Goal: Task Accomplishment & Management: Complete application form

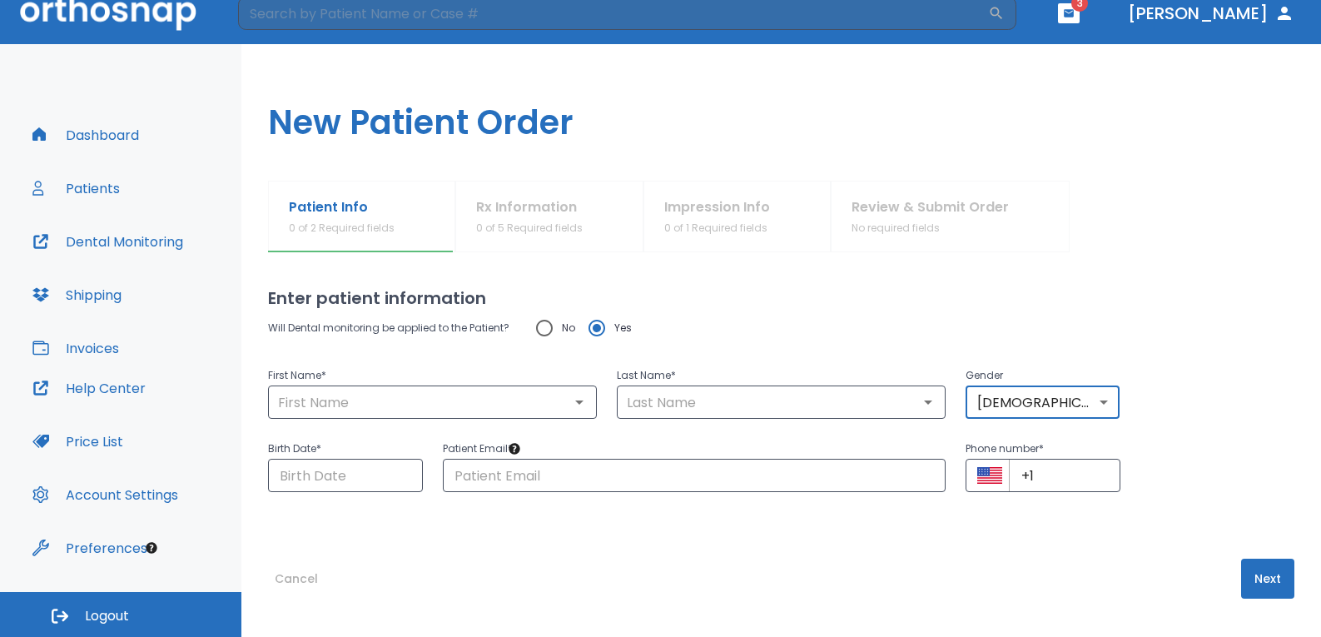
scroll to position [12, 0]
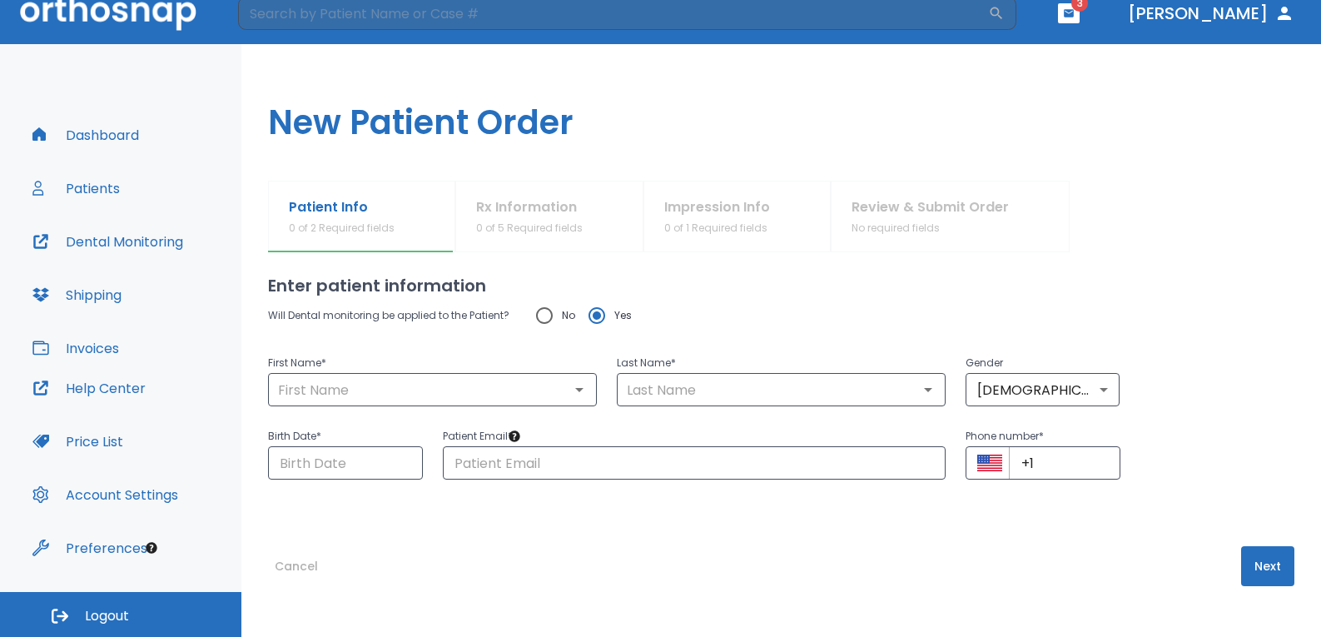
click at [1202, 331] on div "Will Dental monitoring be applied to the Patient? No Yes" at bounding box center [781, 315] width 1027 height 35
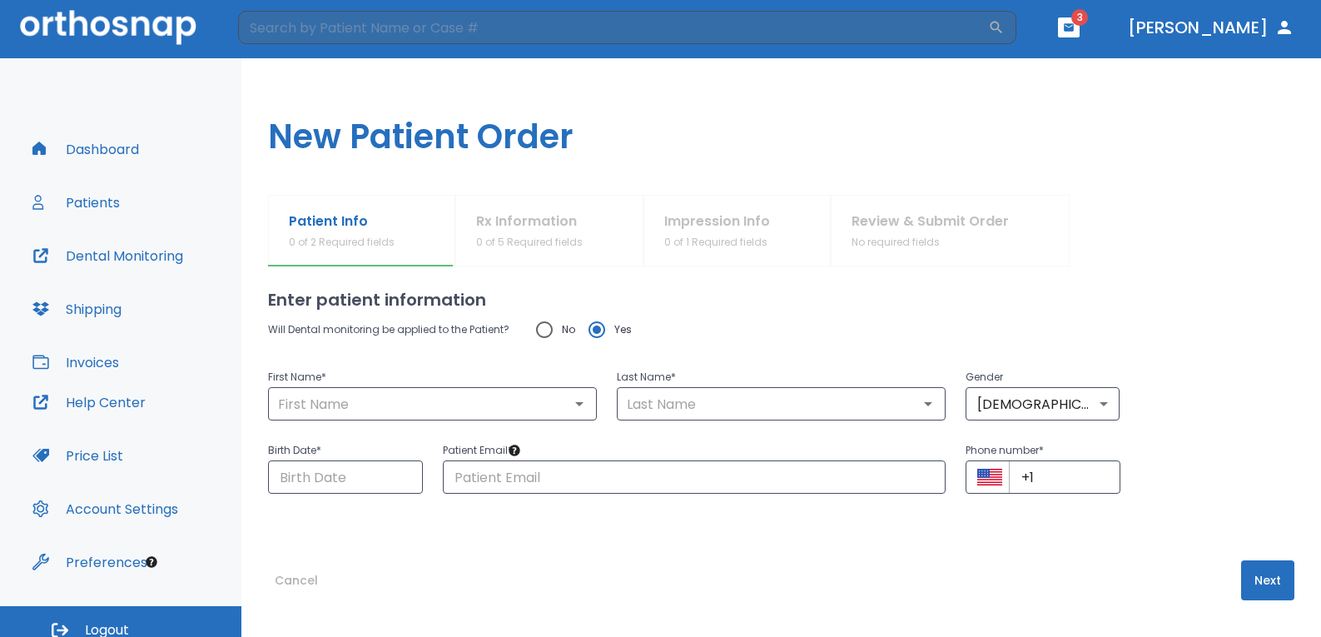
scroll to position [0, 0]
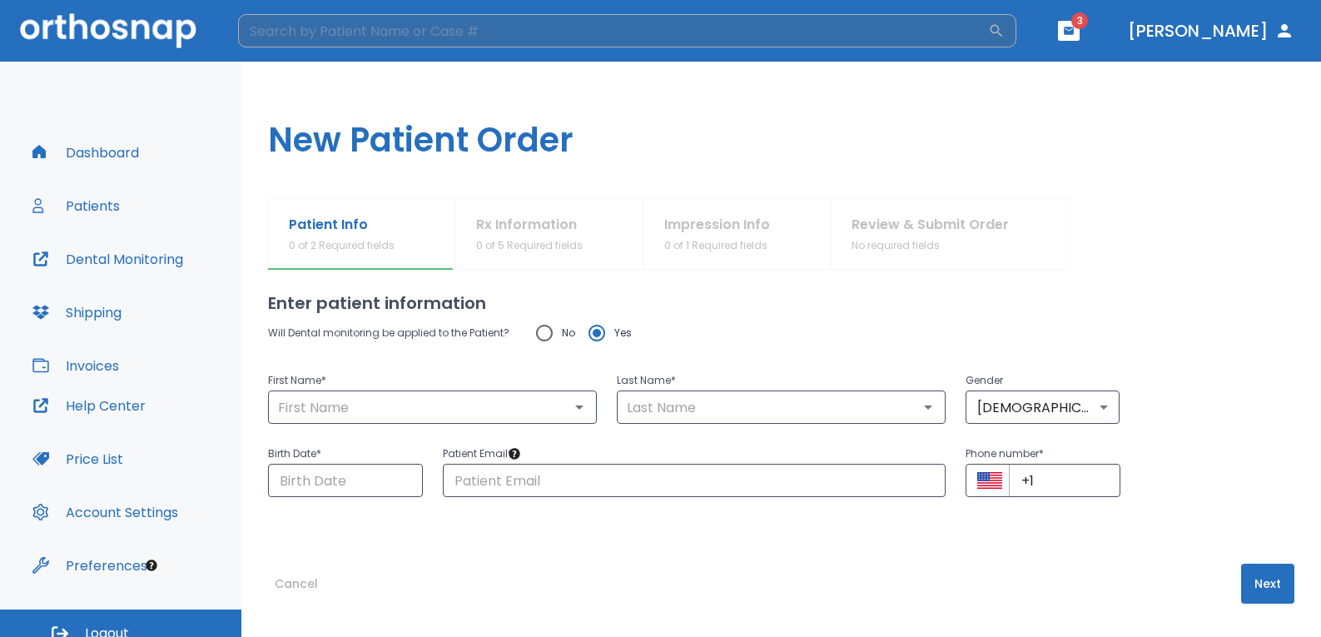
click at [334, 32] on input "search" at bounding box center [613, 30] width 750 height 33
type input "Ale"
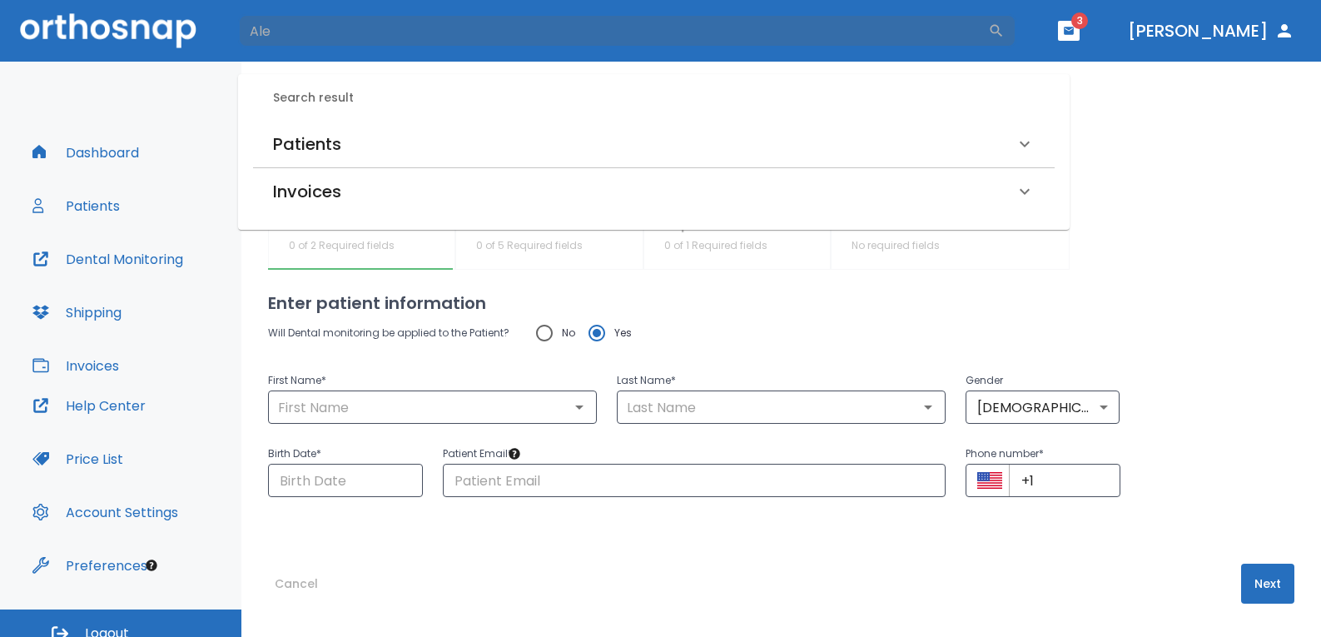
click at [350, 143] on div "Patients" at bounding box center [644, 144] width 742 height 27
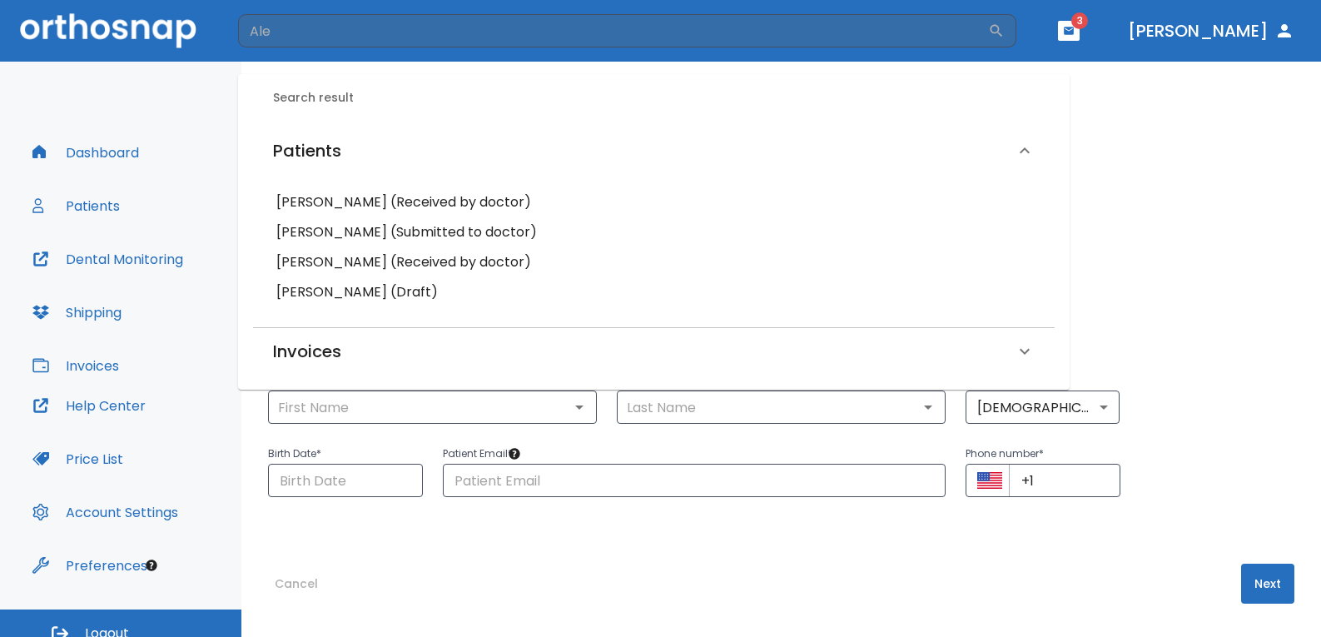
click at [361, 288] on h6 "[PERSON_NAME] (Draft)" at bounding box center [653, 292] width 755 height 23
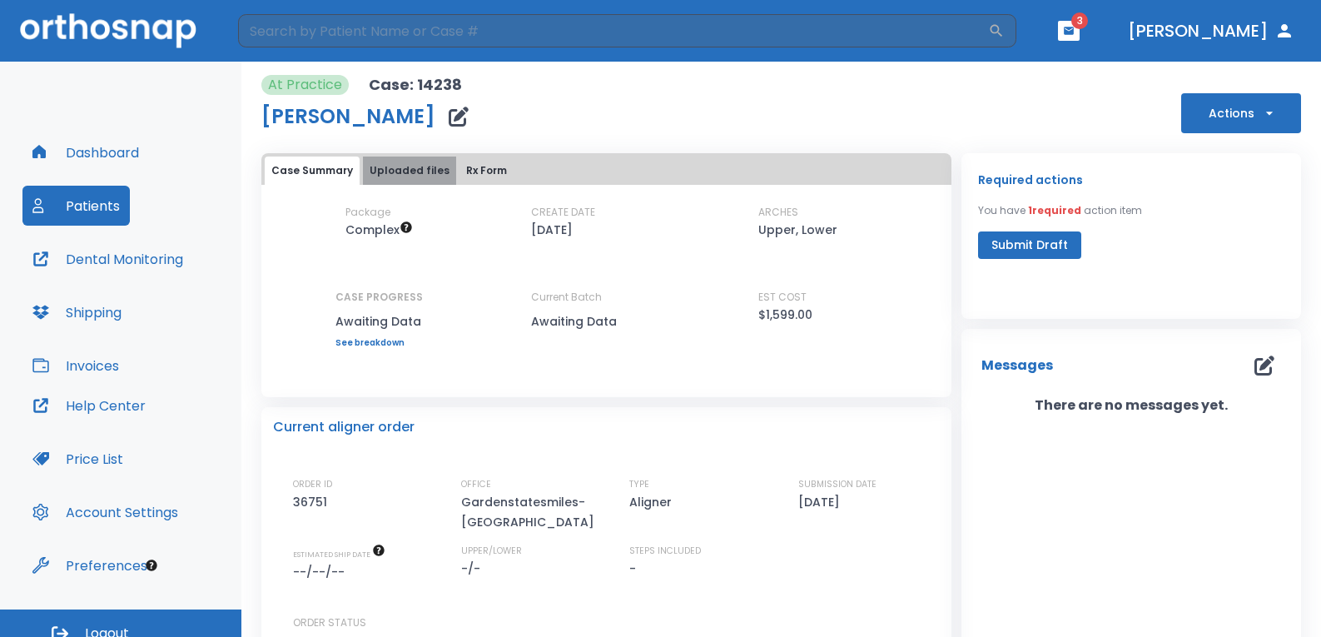
click at [408, 172] on button "Uploaded files" at bounding box center [409, 171] width 93 height 28
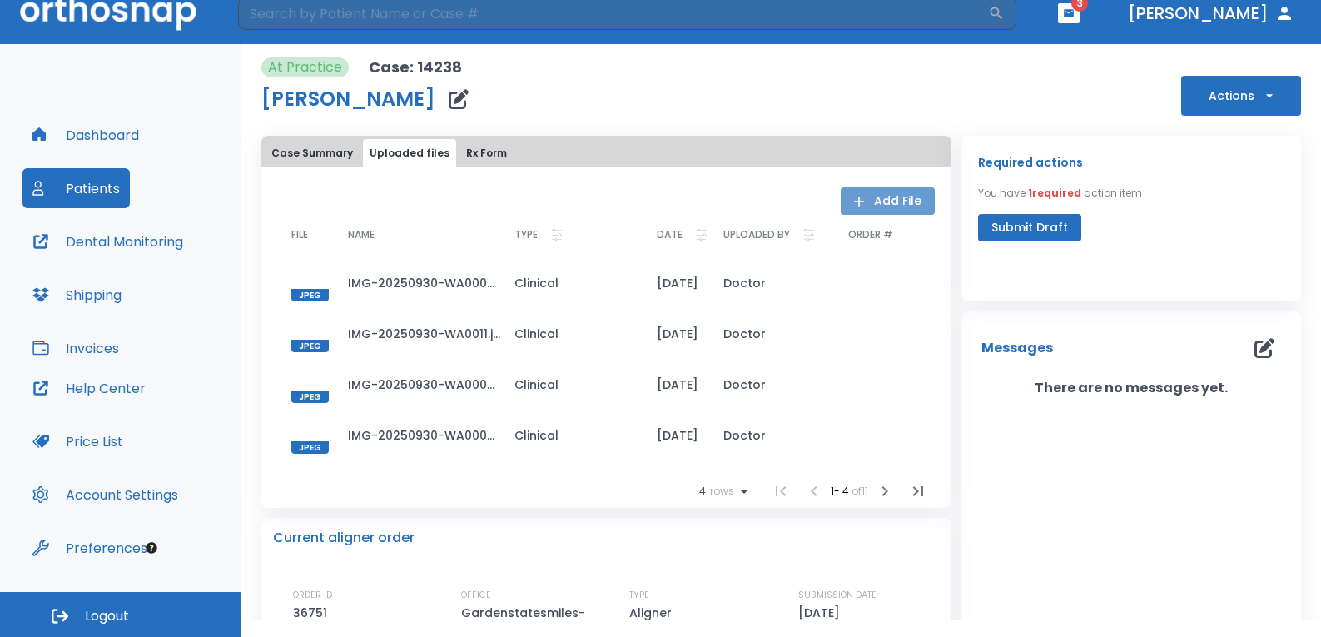
click at [876, 206] on button "Add File" at bounding box center [888, 200] width 94 height 27
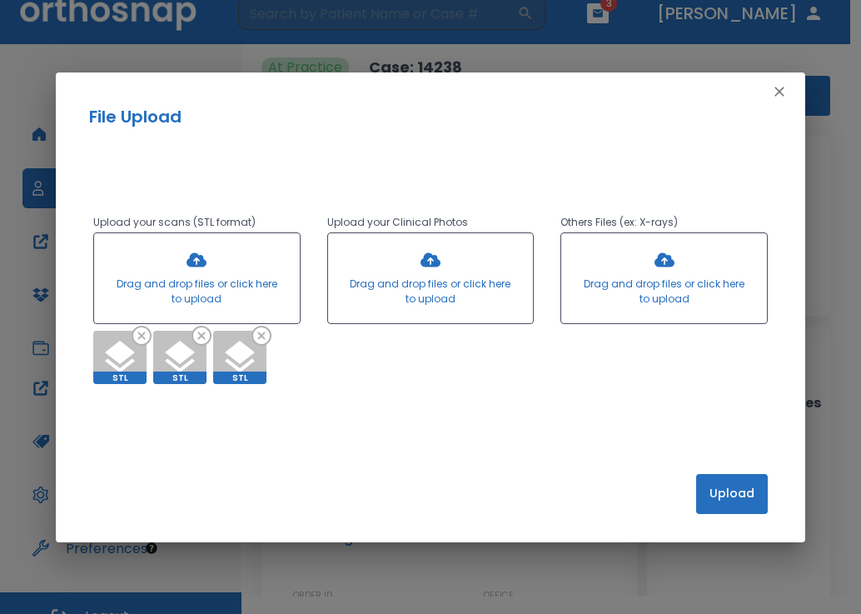
click at [207, 303] on div at bounding box center [197, 278] width 206 height 90
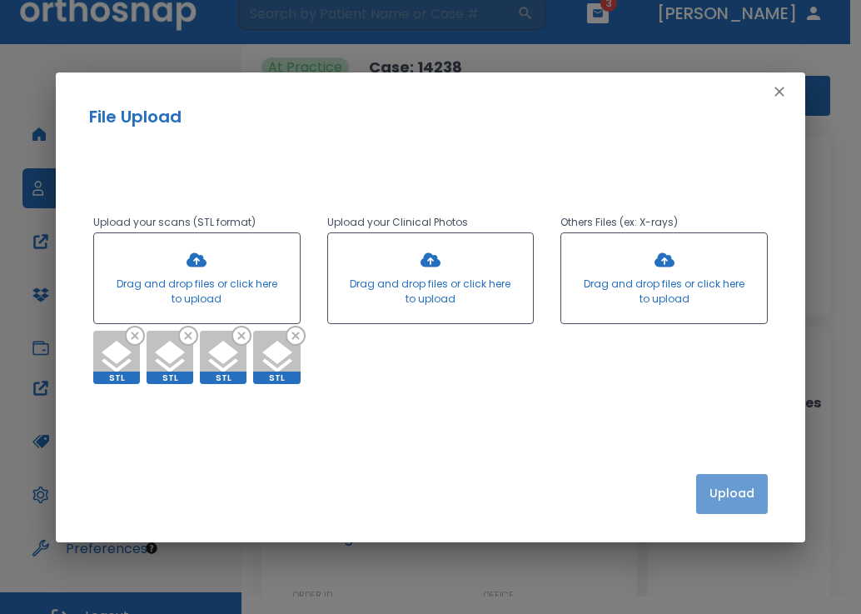
drag, startPoint x: 747, startPoint y: 497, endPoint x: 727, endPoint y: 495, distance: 20.1
click at [743, 498] on button "Upload" at bounding box center [732, 494] width 72 height 40
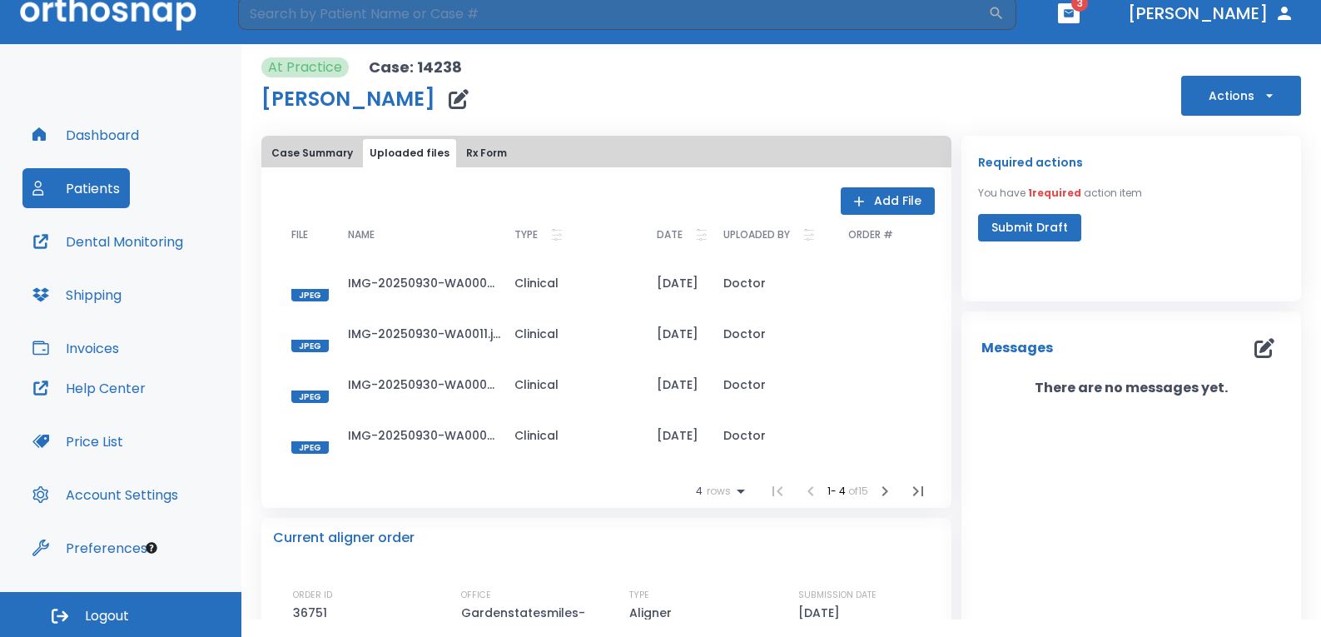
click at [1064, 197] on span "1 required" at bounding box center [1054, 193] width 53 height 14
click at [1022, 215] on button "Submit Draft" at bounding box center [1029, 227] width 103 height 27
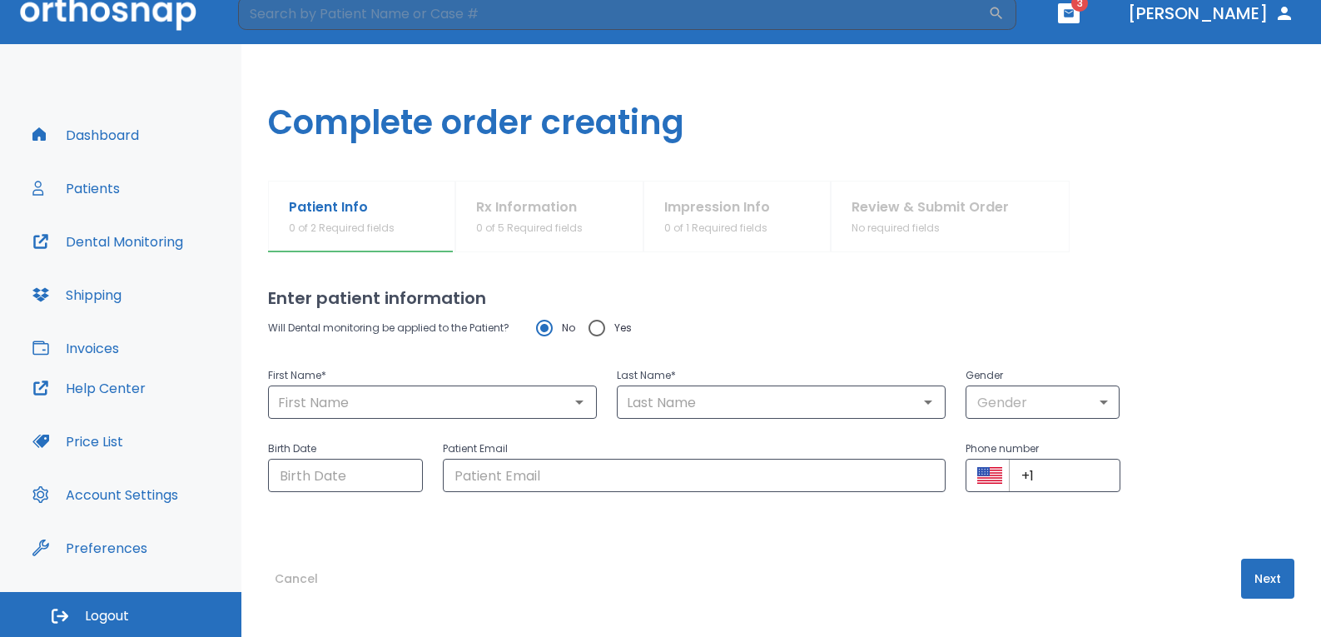
type input "[PERSON_NAME]"
type input "0"
type input "[DATE]"
type input "[EMAIL_ADDRESS][DOMAIN_NAME]"
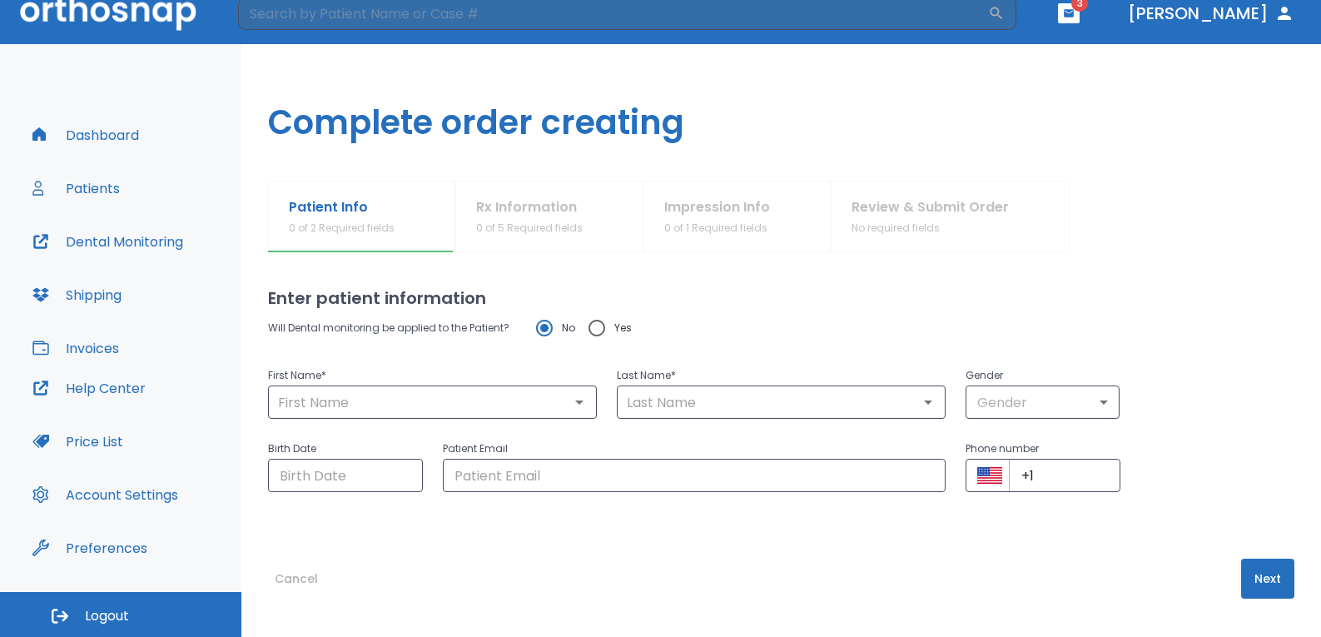
type input "[PHONE_NUMBER]"
radio input "false"
radio input "true"
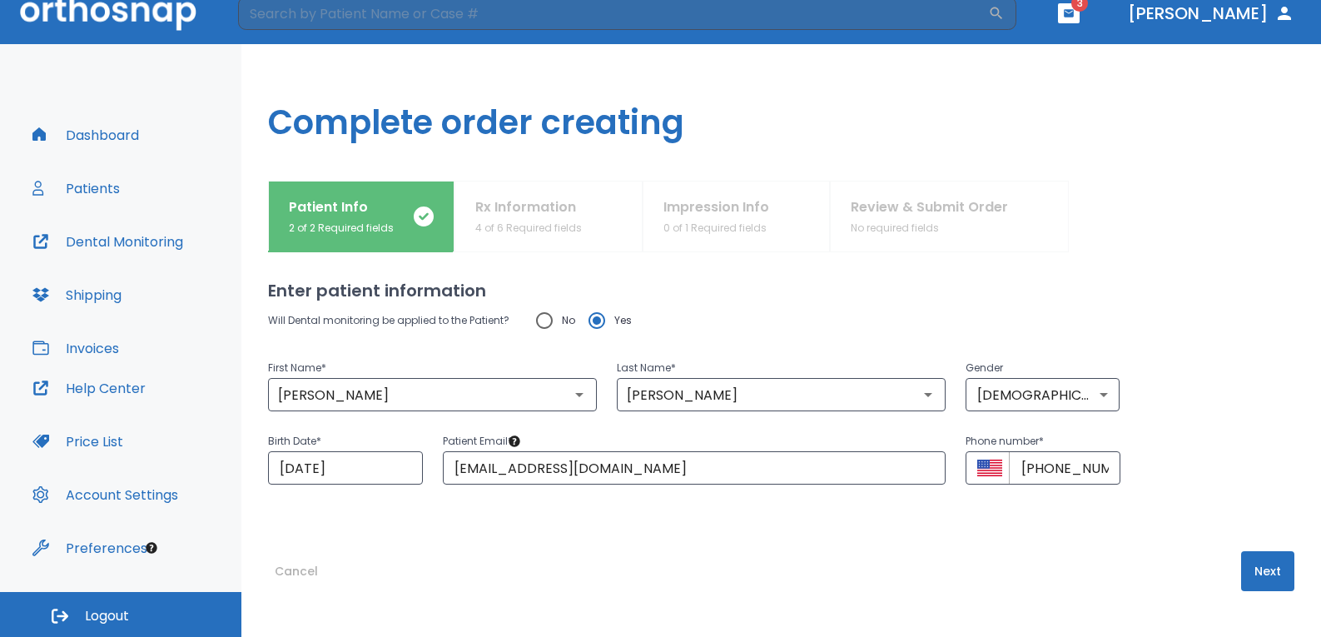
scroll to position [12, 0]
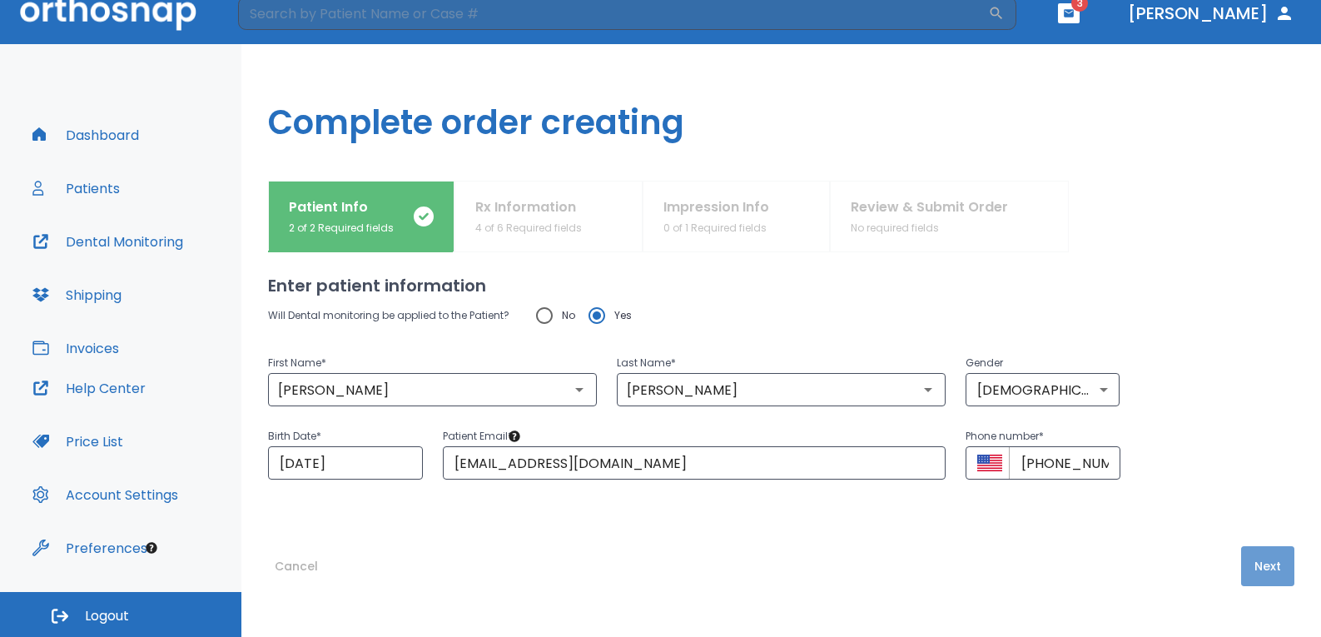
click at [1256, 571] on button "Next" at bounding box center [1267, 566] width 53 height 40
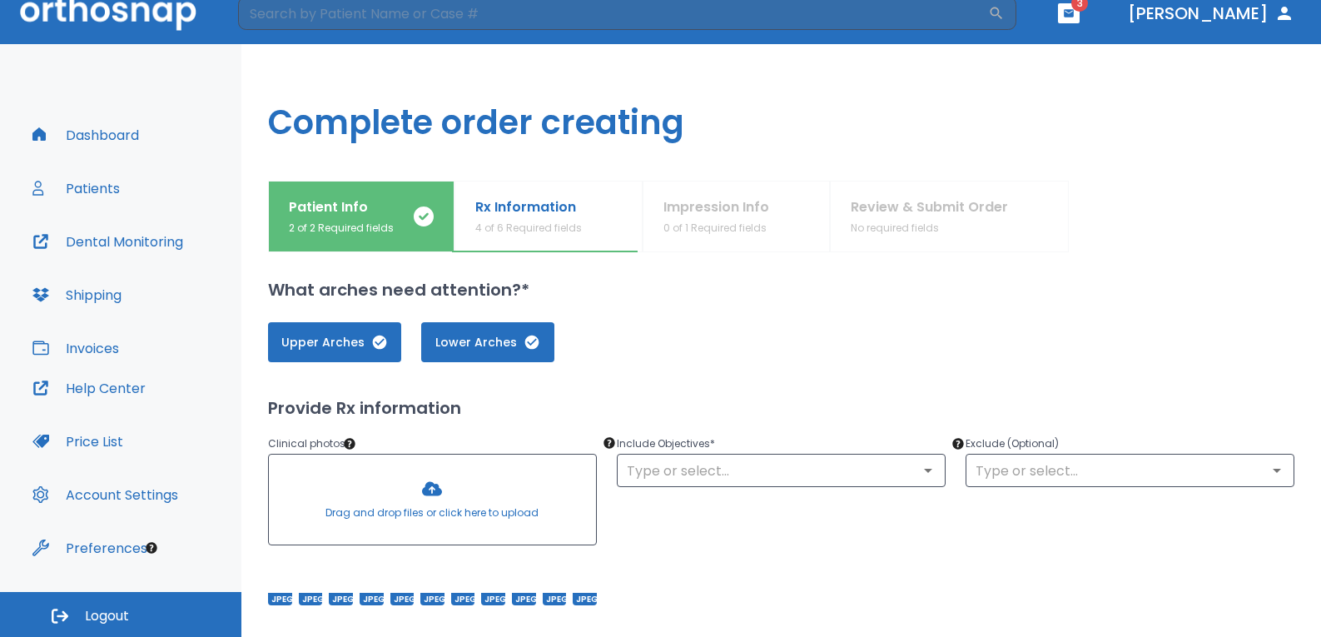
scroll to position [0, 0]
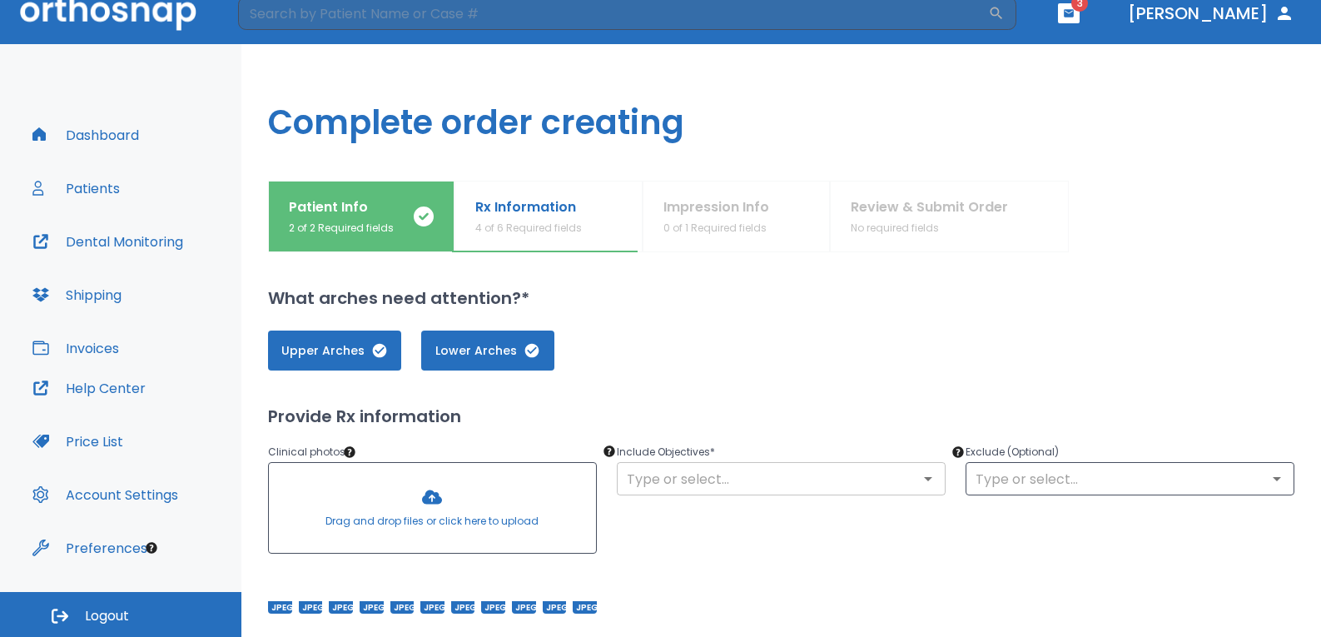
click at [663, 486] on input "text" at bounding box center [781, 478] width 319 height 23
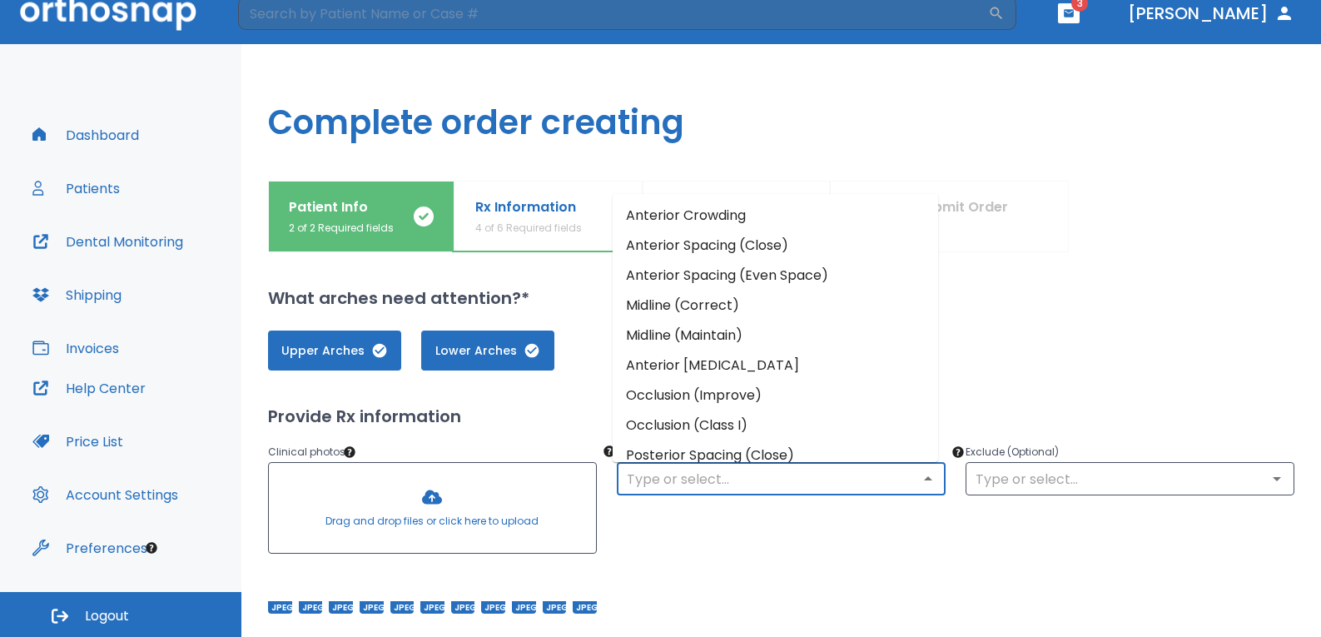
click at [684, 395] on li "Occlusion (Improve)" at bounding box center [776, 396] width 326 height 30
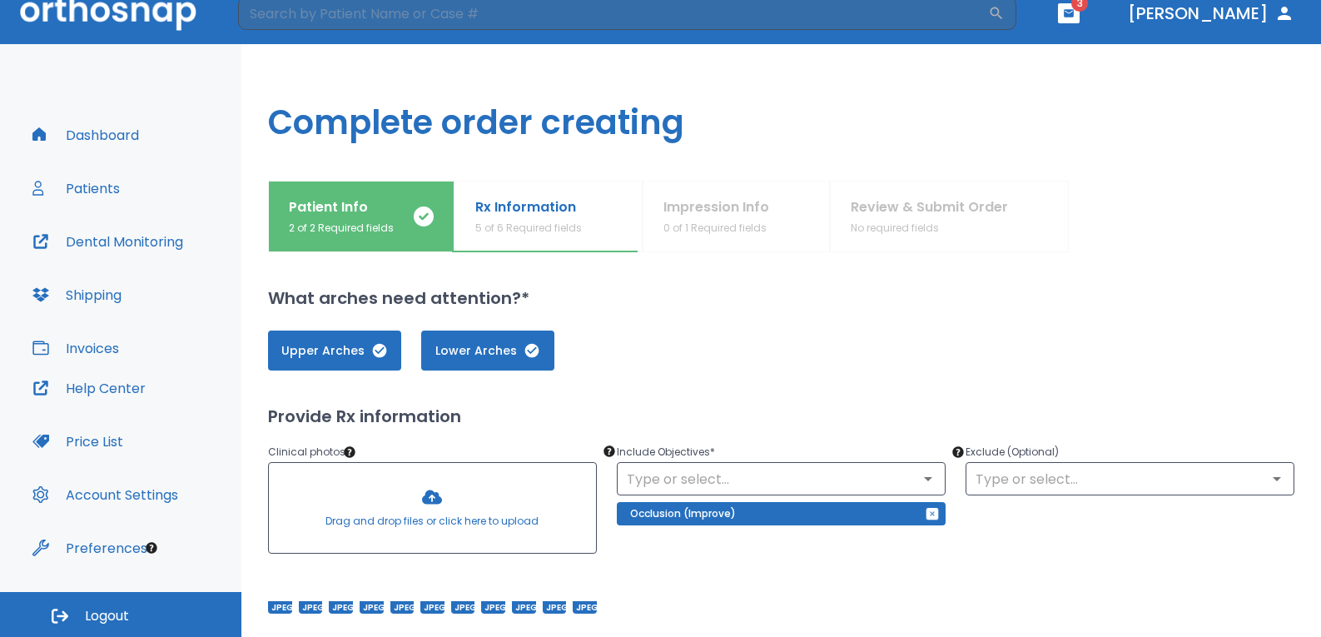
click at [927, 510] on icon "button" at bounding box center [933, 514] width 12 height 12
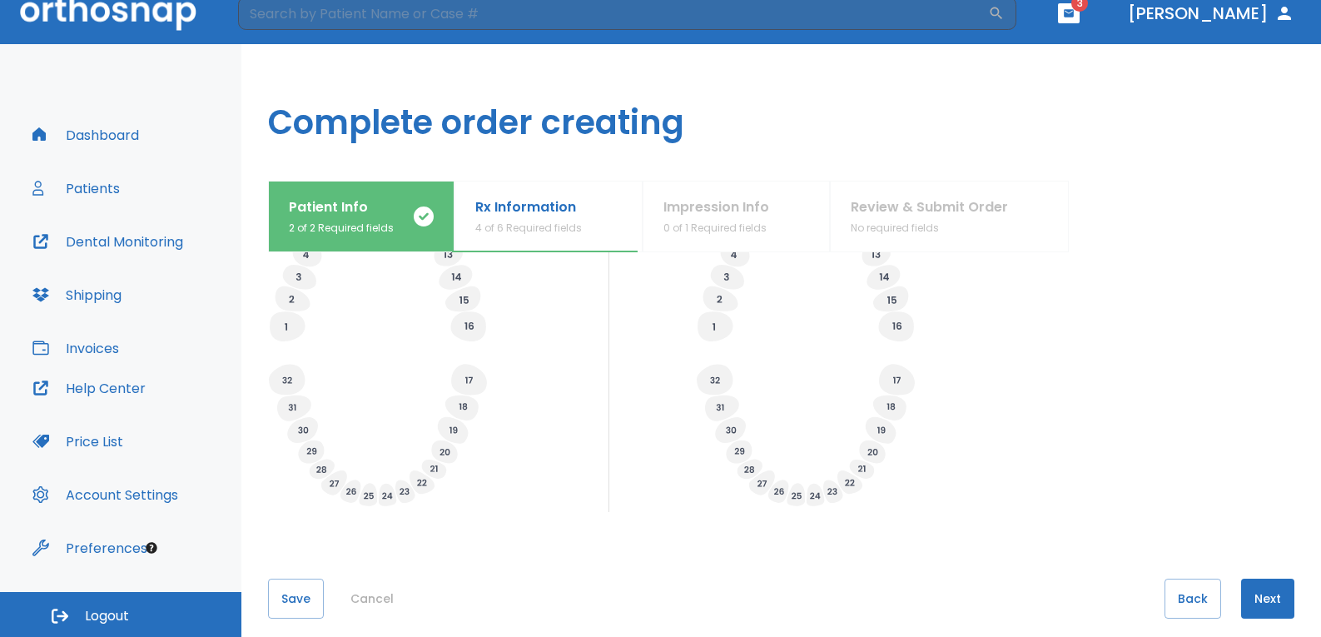
scroll to position [650, 0]
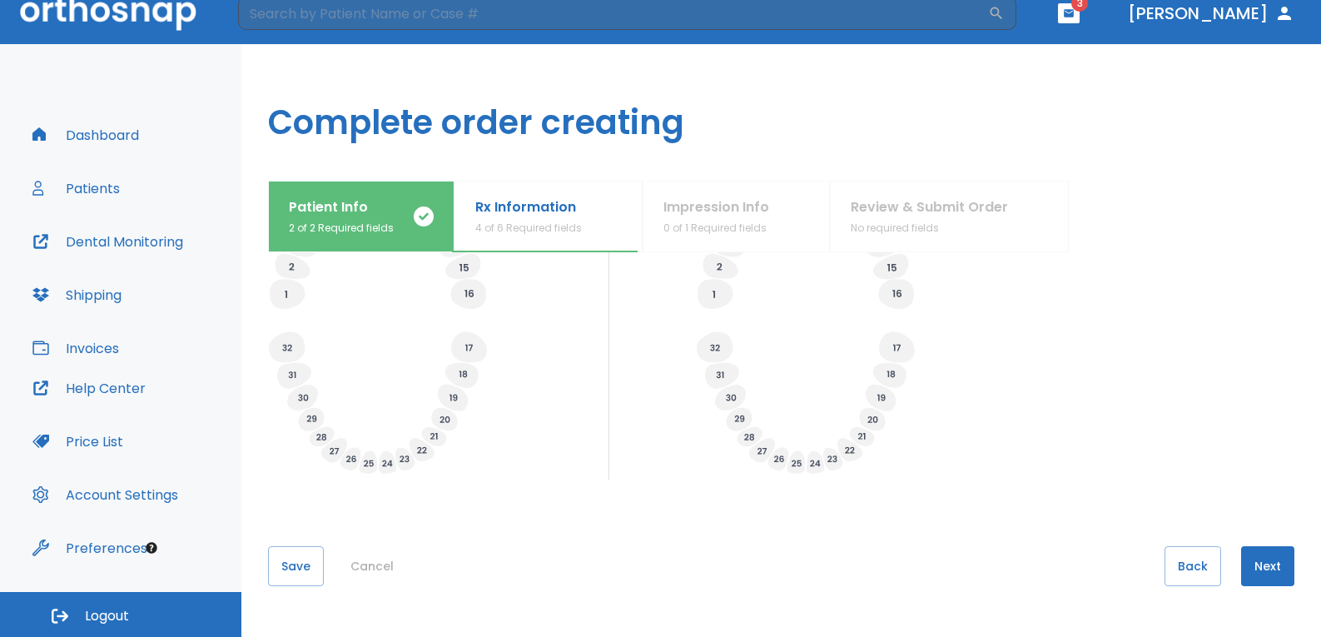
click at [1246, 564] on button "Next" at bounding box center [1267, 566] width 53 height 40
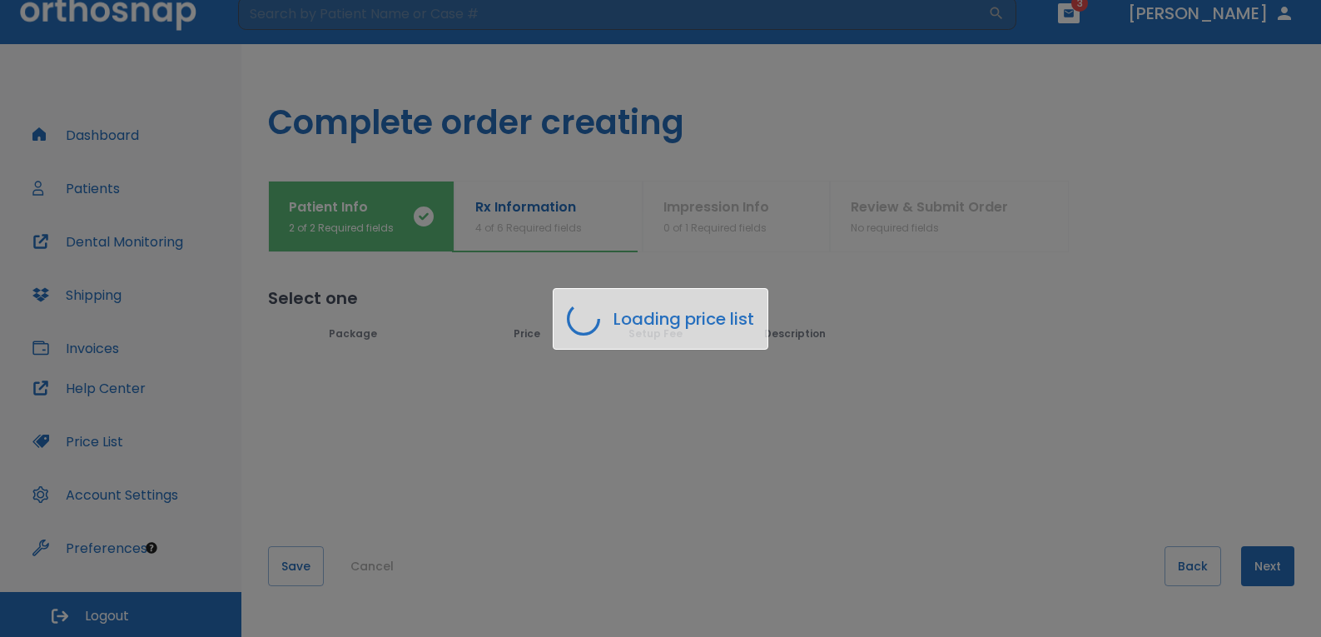
scroll to position [0, 0]
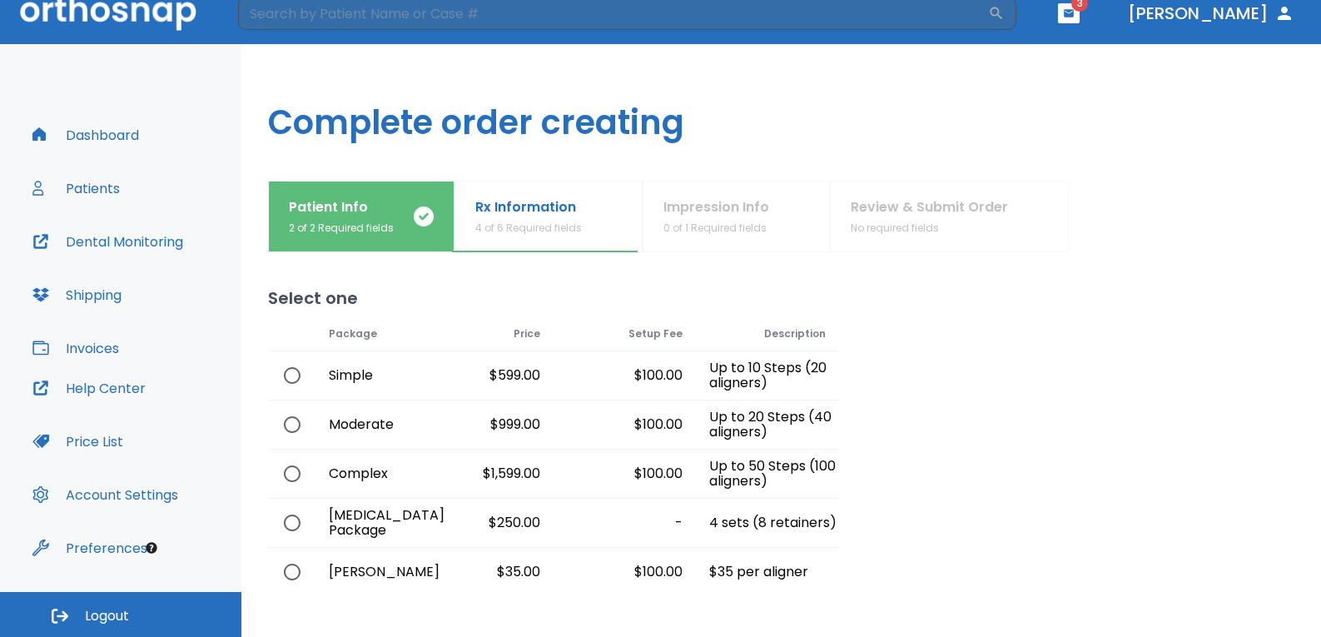
click at [293, 476] on input "radio" at bounding box center [292, 473] width 35 height 35
radio input "true"
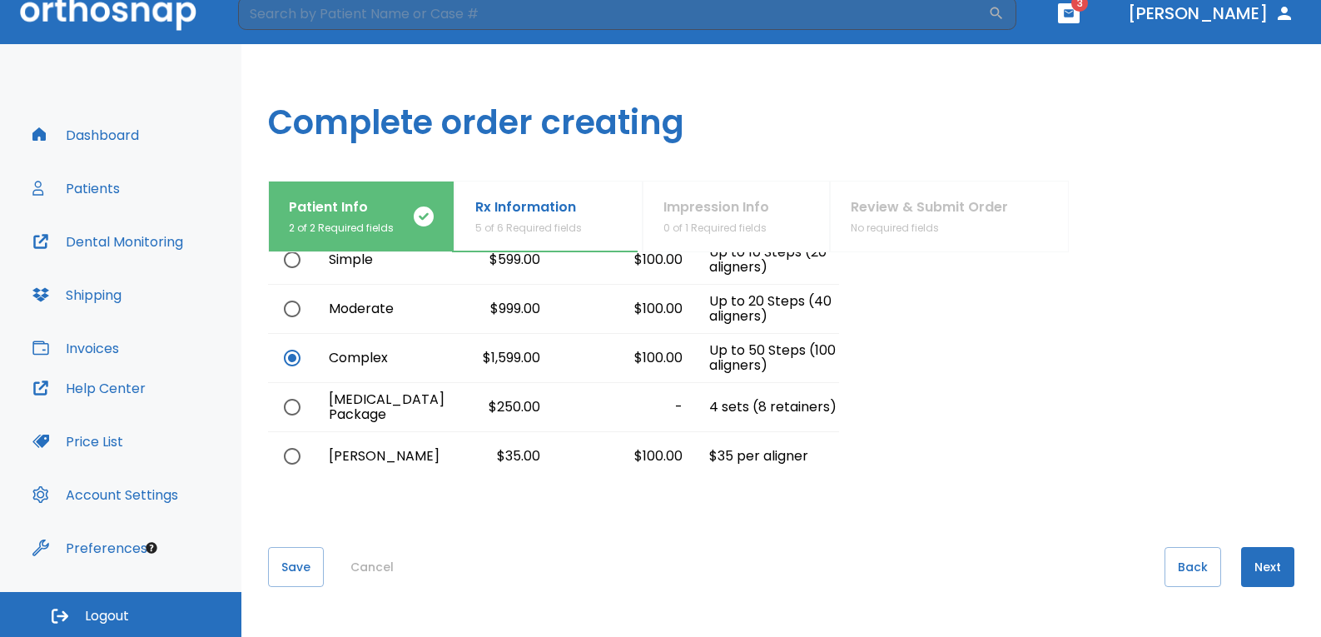
scroll to position [117, 0]
click at [1255, 569] on button "Next" at bounding box center [1267, 566] width 53 height 40
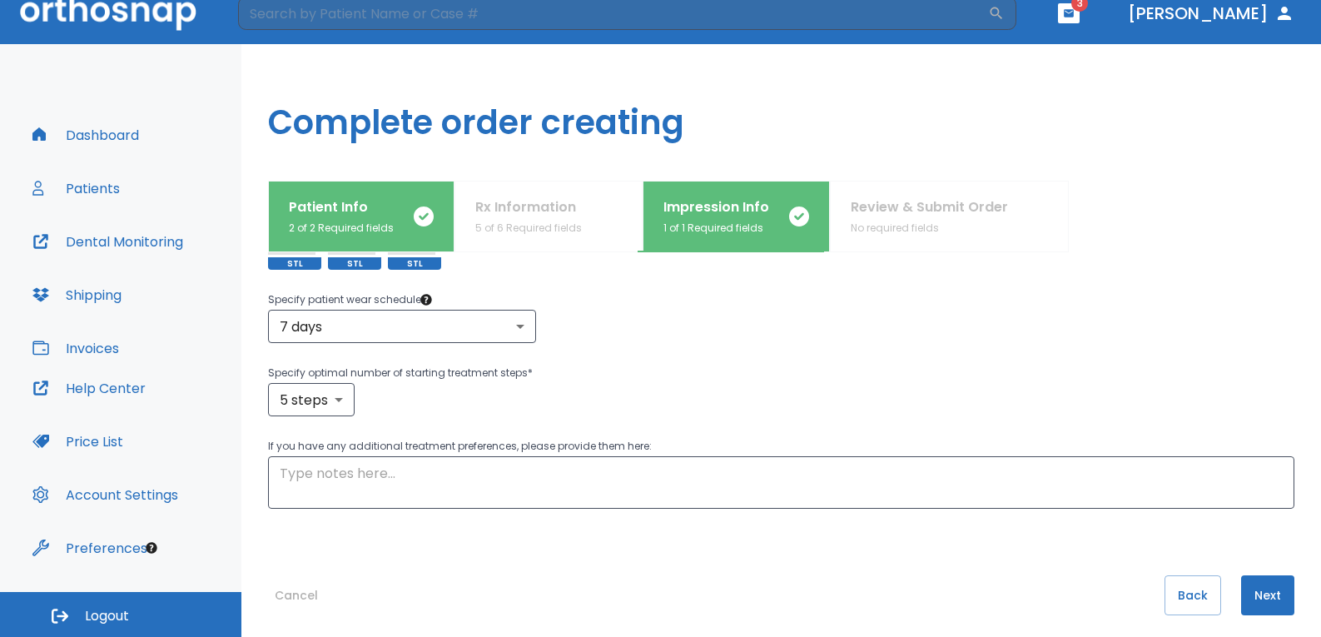
scroll to position [401, 0]
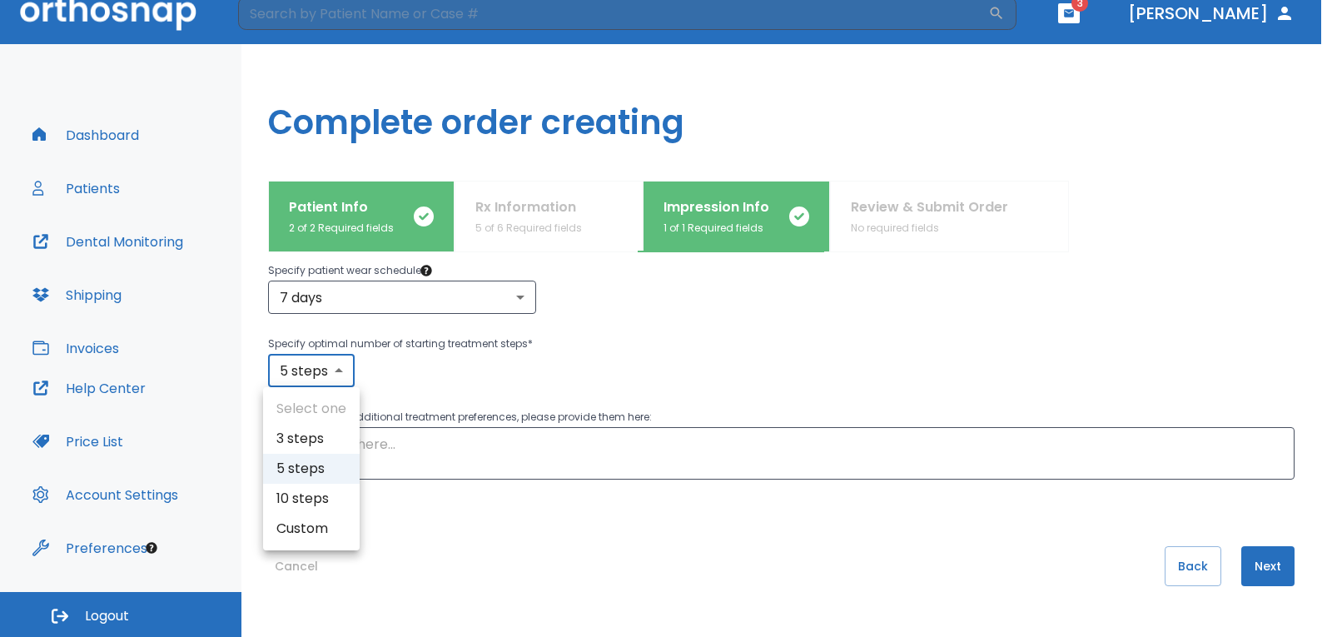
click at [342, 370] on body "​ 3 [PERSON_NAME] Dashboard Patients Dental Monitoring Shipping Invoices Help C…" at bounding box center [666, 301] width 1332 height 637
click at [777, 331] on div at bounding box center [666, 318] width 1332 height 637
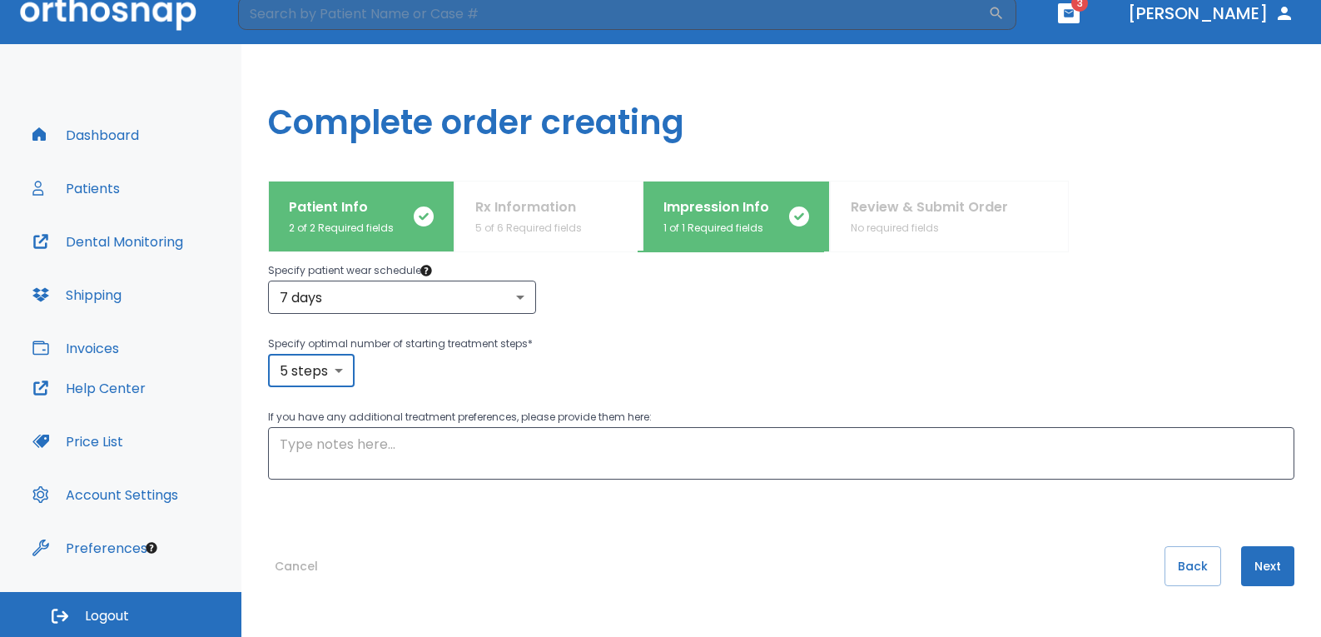
click at [555, 219] on div "Rx Information 5 of 6 Required fields" at bounding box center [528, 216] width 107 height 38
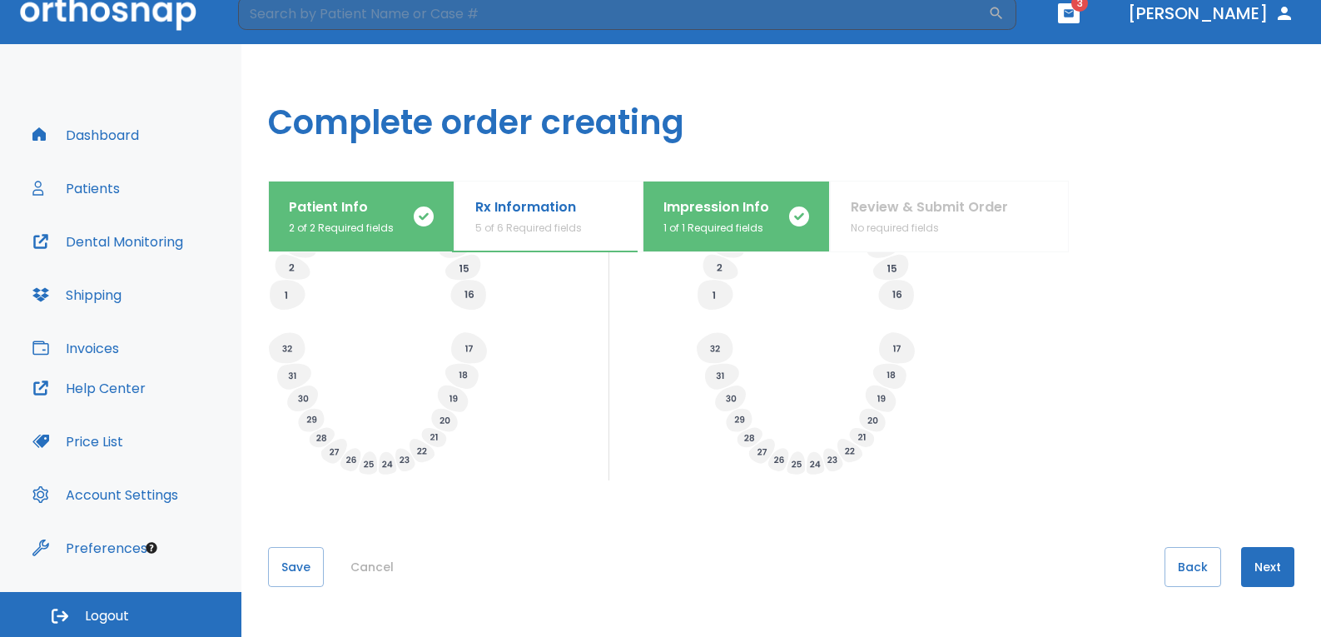
scroll to position [650, 0]
click at [1272, 567] on button "Next" at bounding box center [1267, 566] width 53 height 40
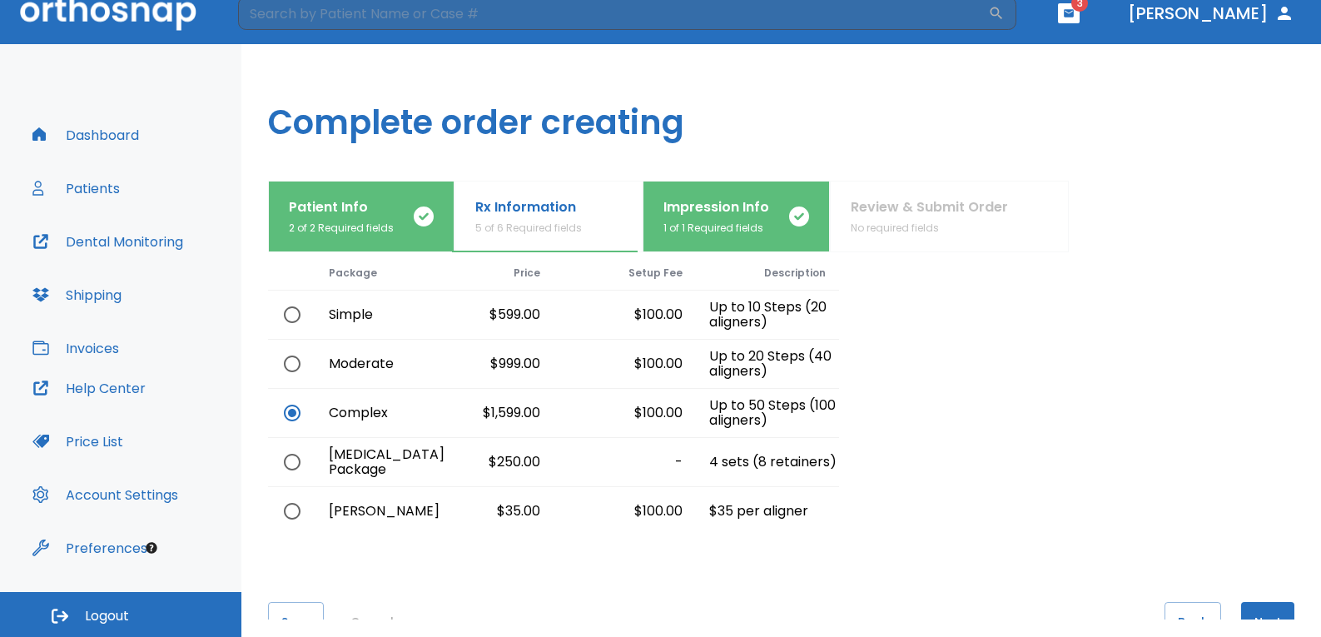
scroll to position [117, 0]
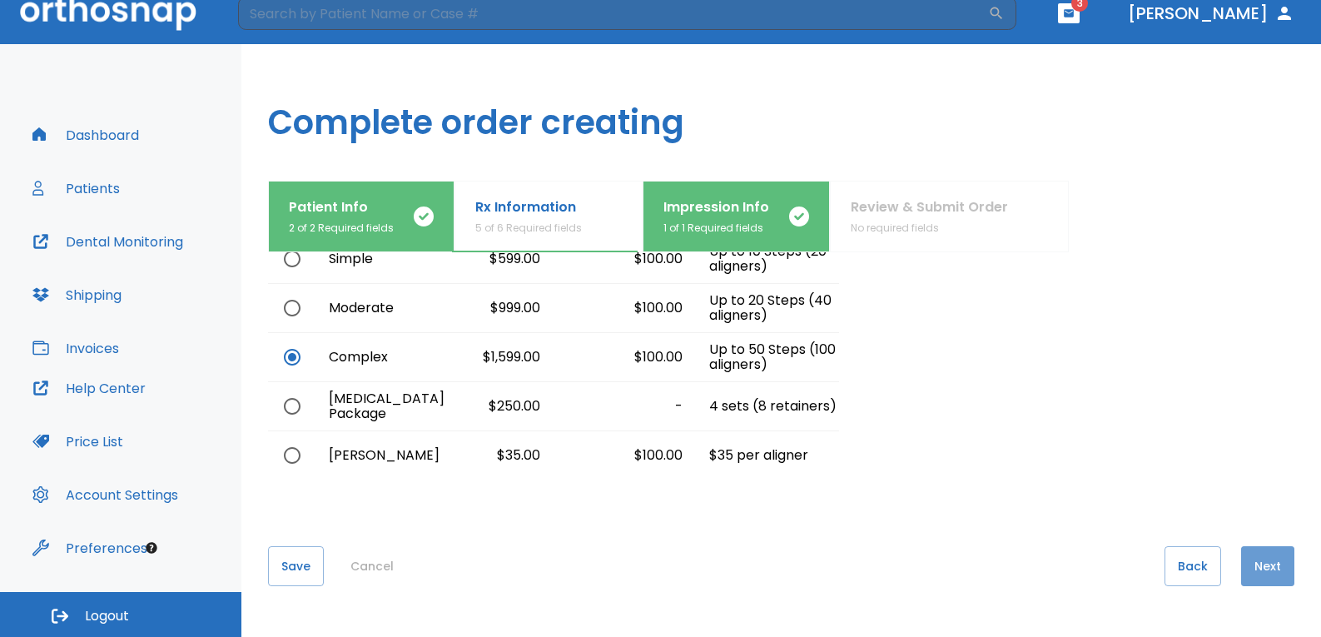
click at [1261, 577] on button "Next" at bounding box center [1267, 566] width 53 height 40
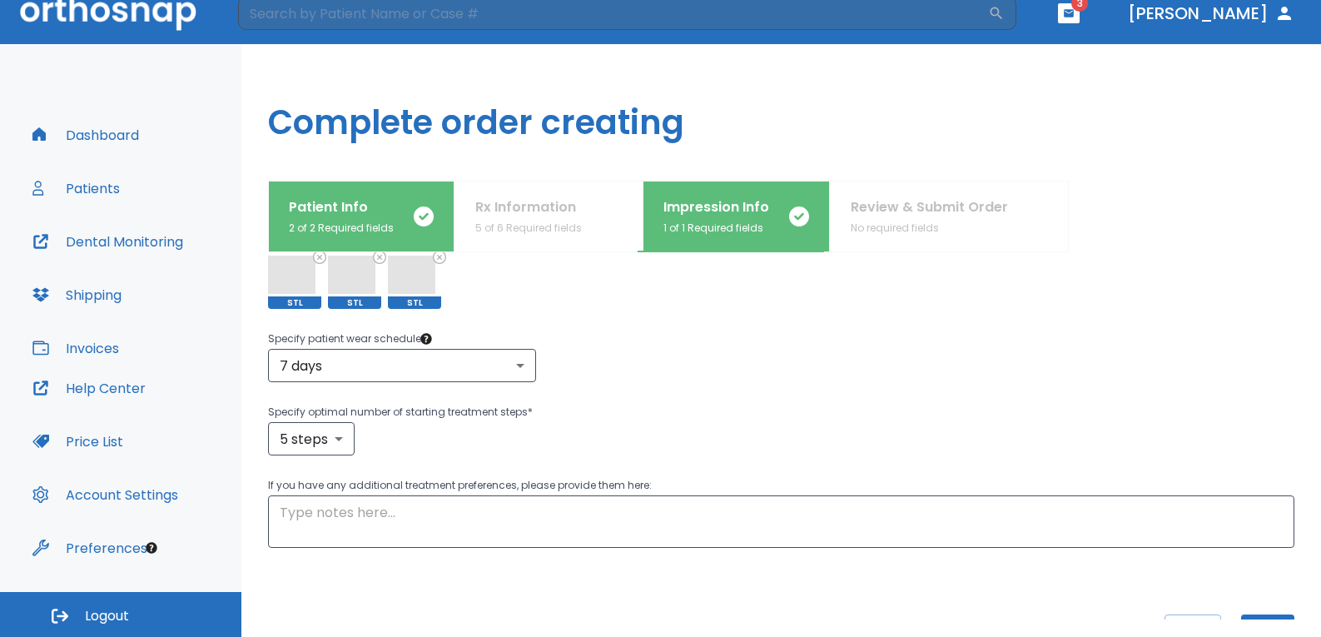
scroll to position [250, 0]
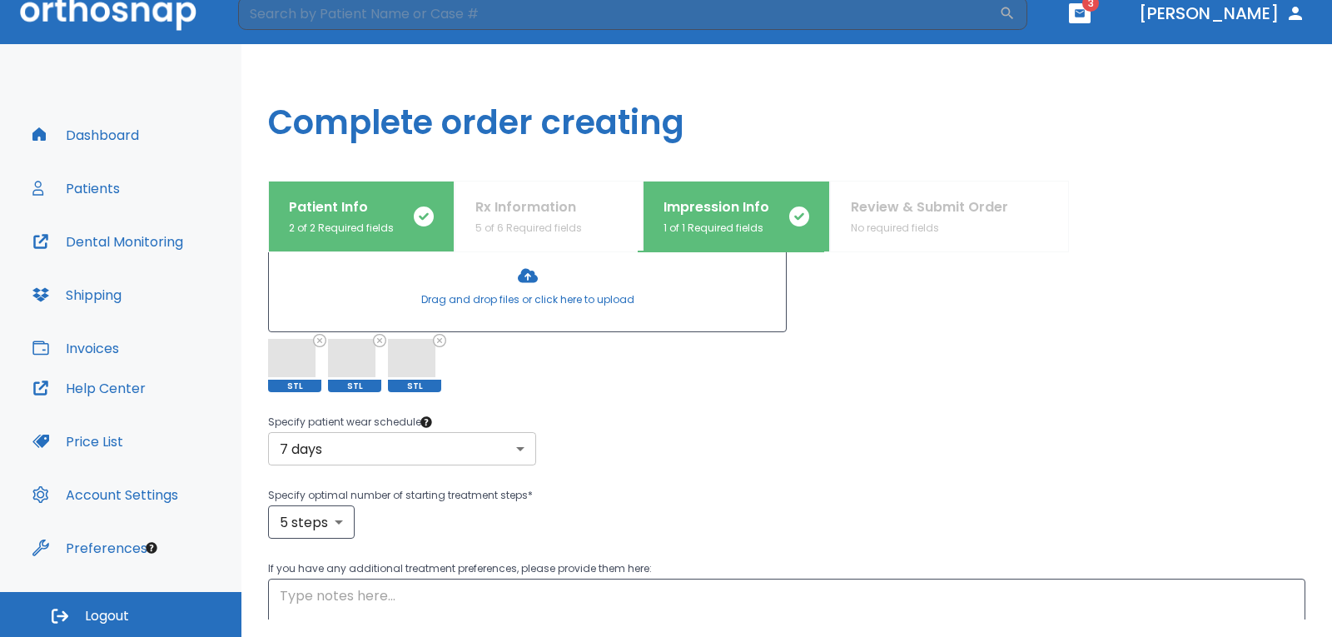
click at [517, 446] on body "​ 3 [PERSON_NAME] Dashboard Patients Dental Monitoring Shipping Invoices Help C…" at bounding box center [666, 301] width 1332 height 637
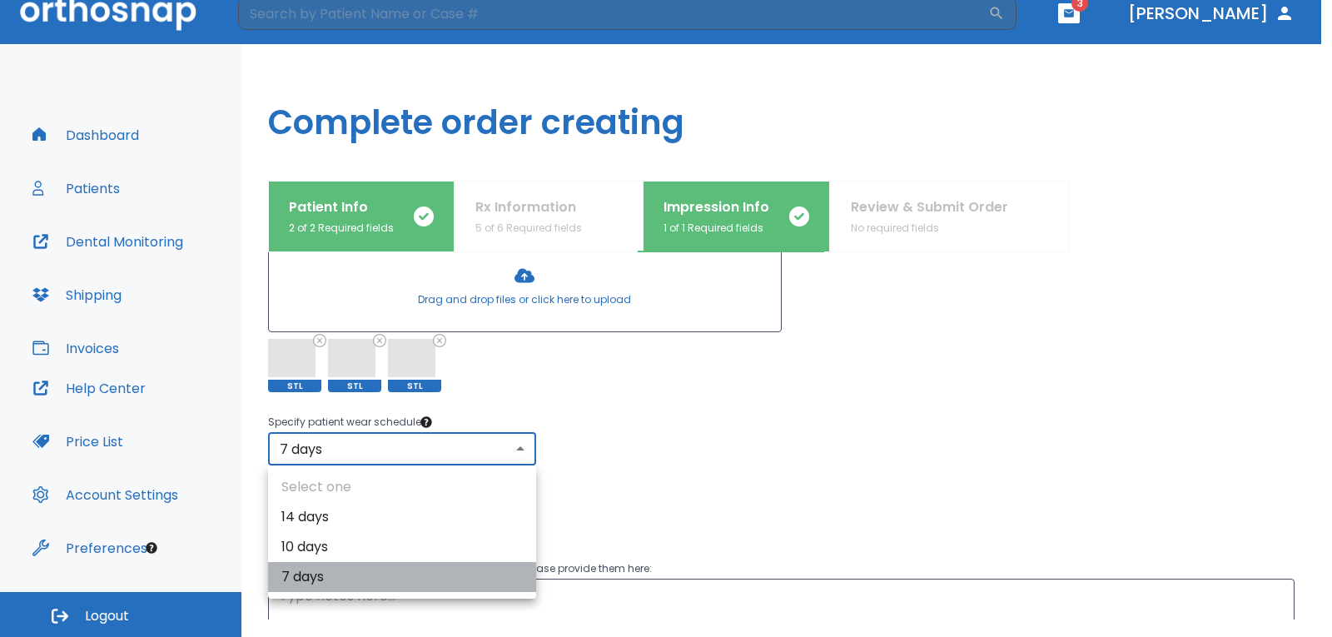
click at [346, 575] on li "7 days" at bounding box center [402, 577] width 268 height 30
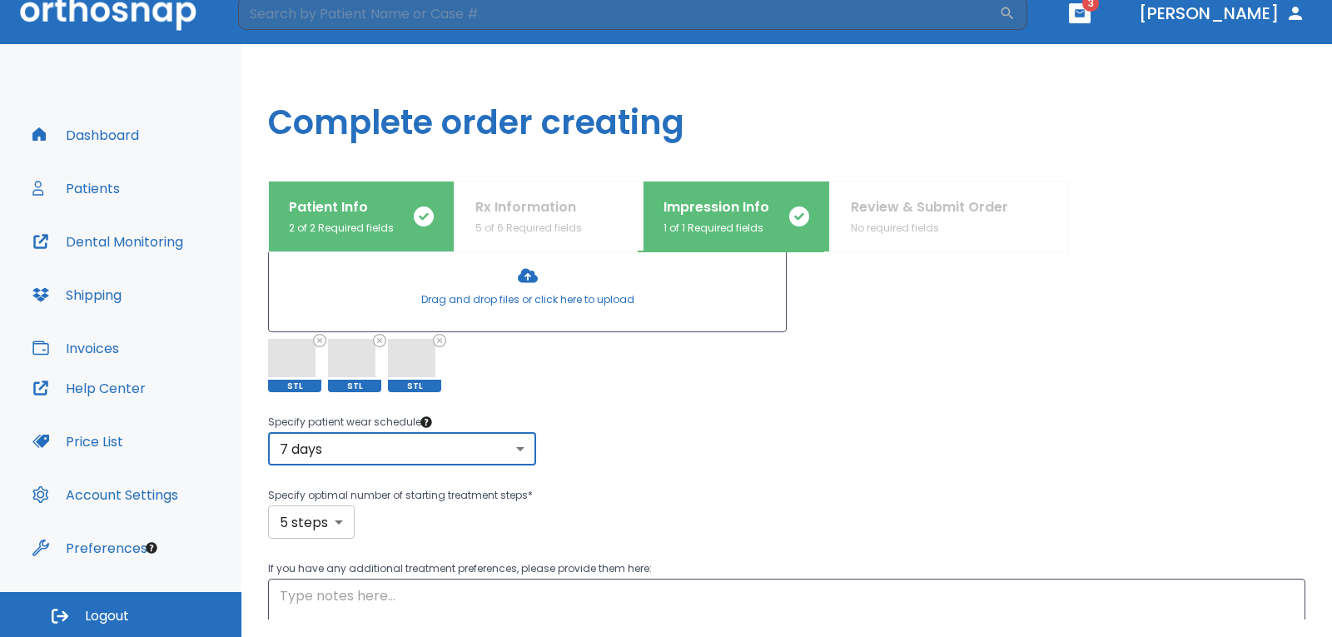
click at [339, 517] on body "​ 3 [PERSON_NAME] Dashboard Patients Dental Monitoring Shipping Invoices Help C…" at bounding box center [666, 301] width 1332 height 637
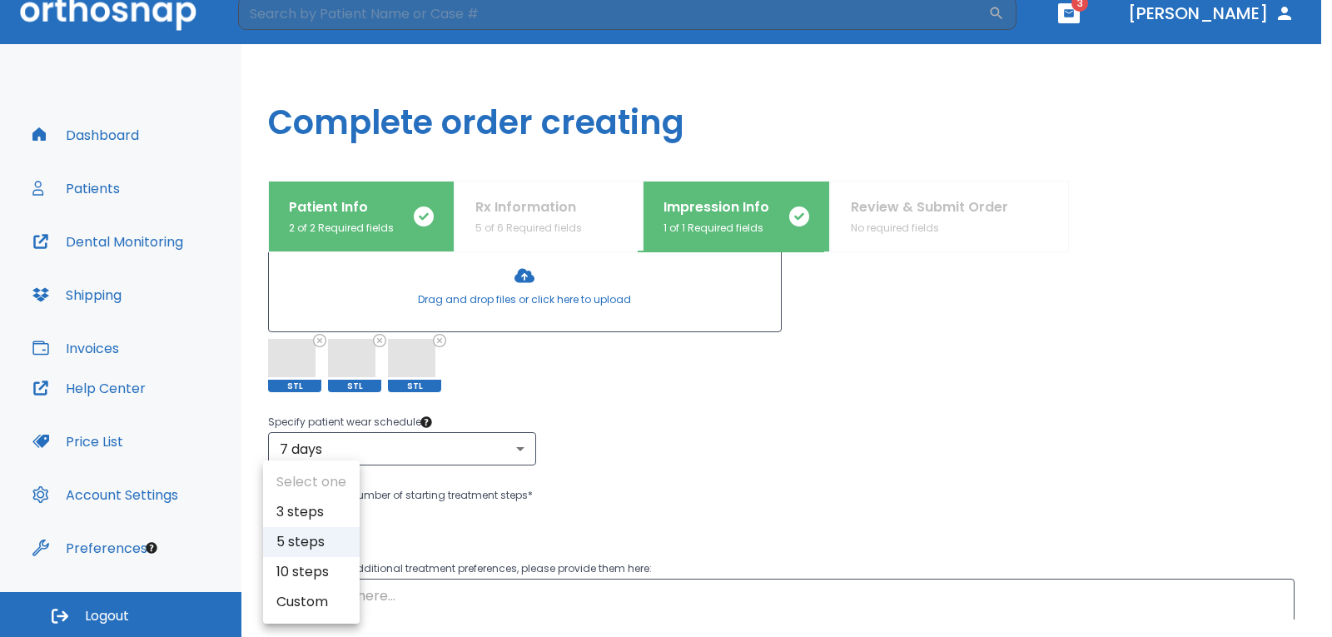
click at [410, 520] on div at bounding box center [666, 318] width 1332 height 637
click at [338, 524] on body "​ 3 [PERSON_NAME] Dashboard Patients Dental Monitoring Shipping Invoices Help C…" at bounding box center [666, 301] width 1332 height 637
click at [621, 520] on div at bounding box center [666, 318] width 1332 height 637
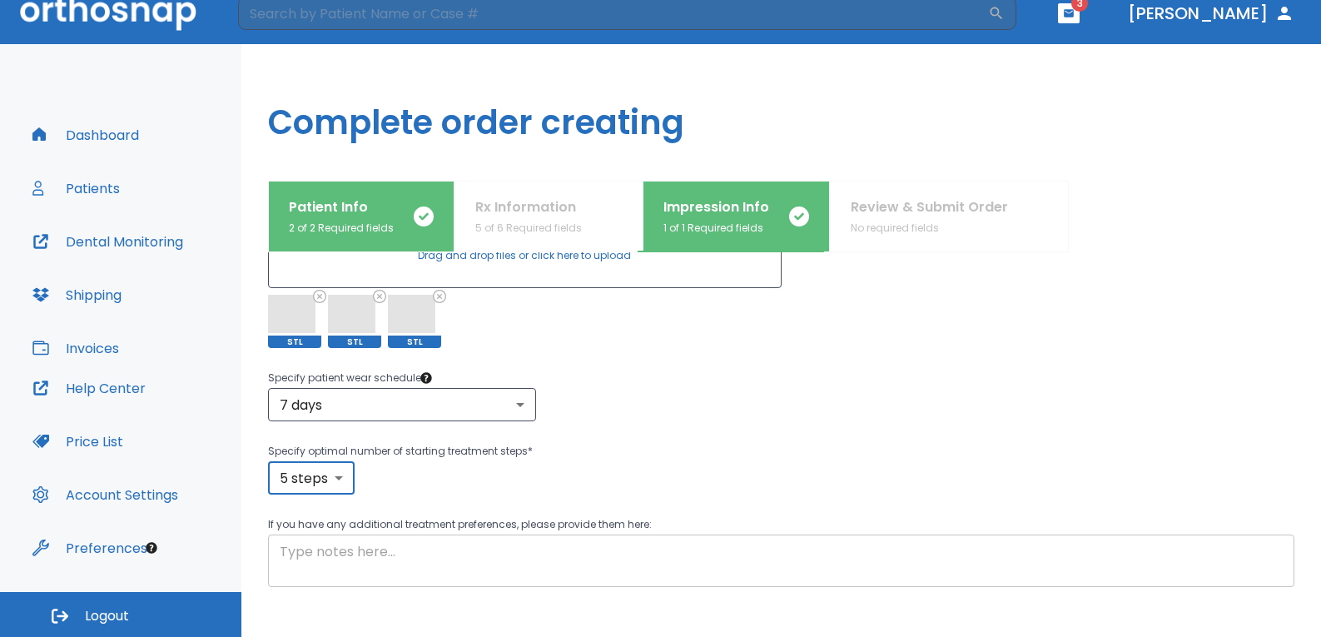
scroll to position [333, 0]
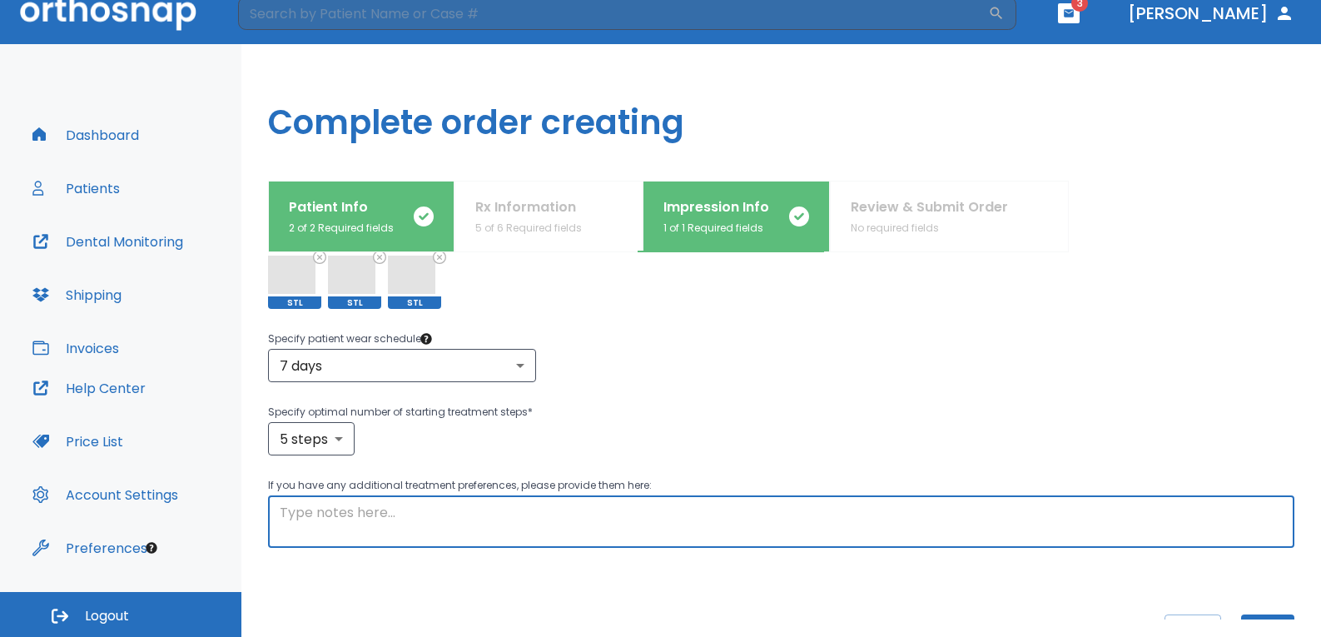
click at [380, 515] on textarea at bounding box center [781, 522] width 1003 height 38
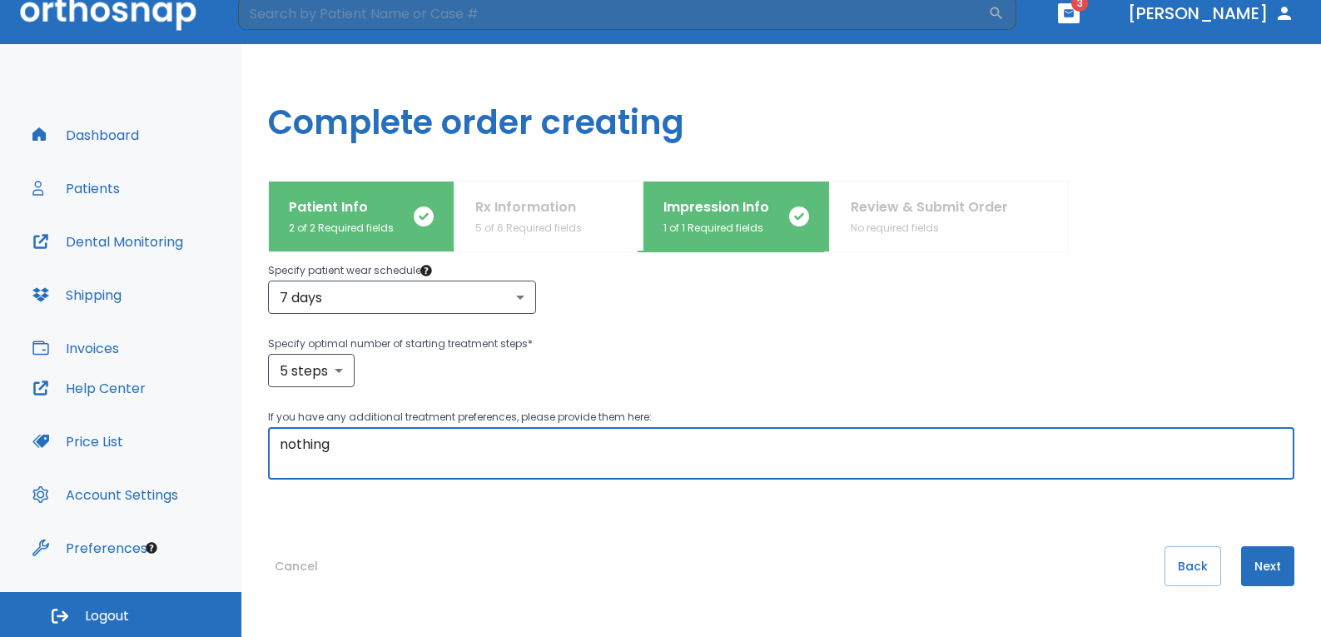
type textarea "nothing"
click at [1255, 568] on button "Next" at bounding box center [1267, 566] width 53 height 40
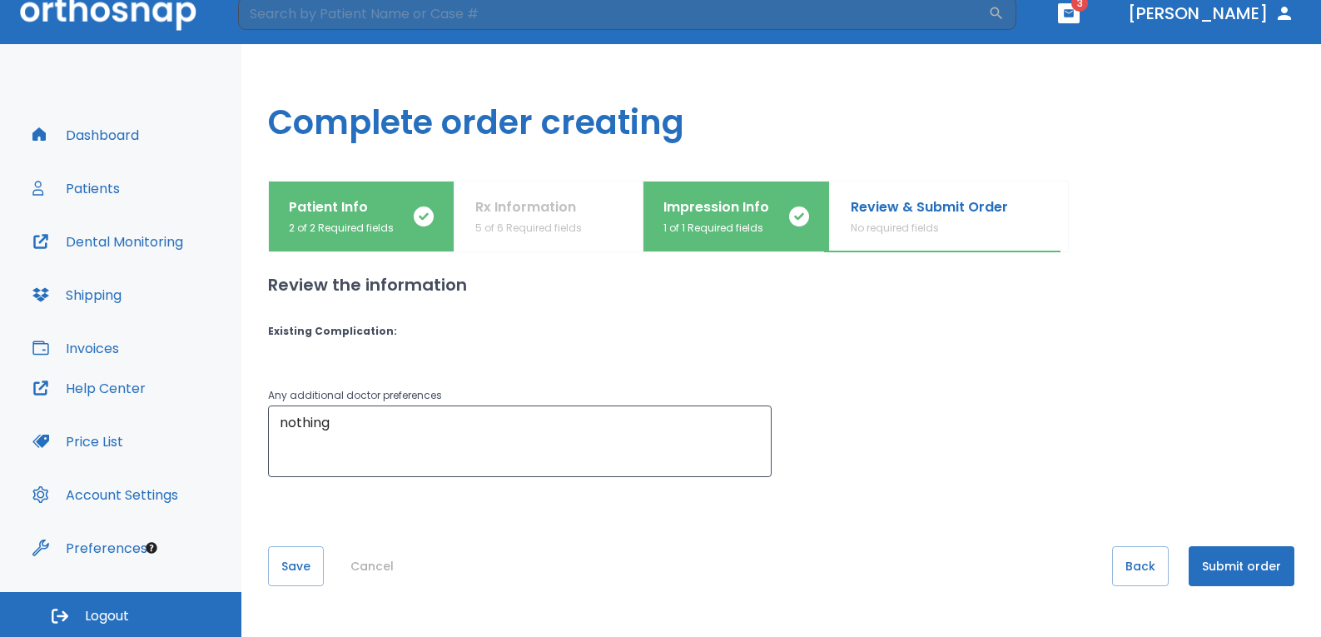
scroll to position [0, 0]
click at [1221, 566] on button "Submit order" at bounding box center [1242, 566] width 106 height 40
click at [1256, 575] on button "Submit order" at bounding box center [1242, 566] width 106 height 40
click at [551, 206] on p "Rx Information" at bounding box center [528, 207] width 107 height 20
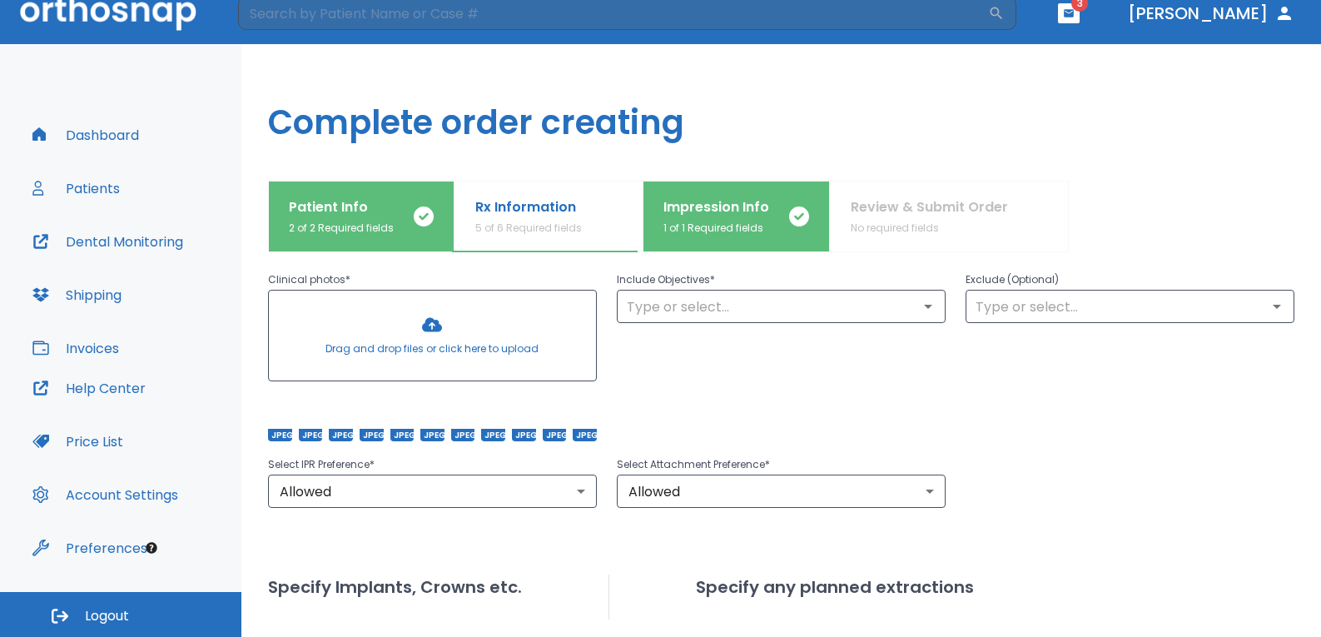
scroll to position [167, 0]
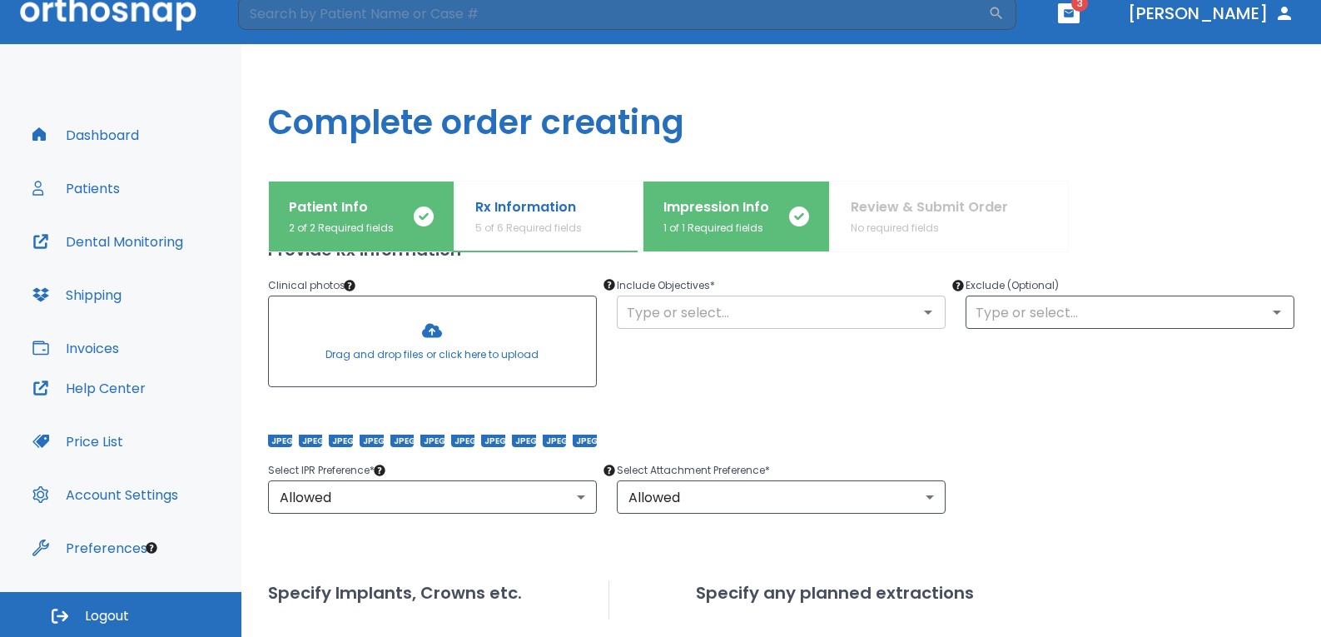
click at [918, 313] on icon "Open" at bounding box center [928, 312] width 20 height 20
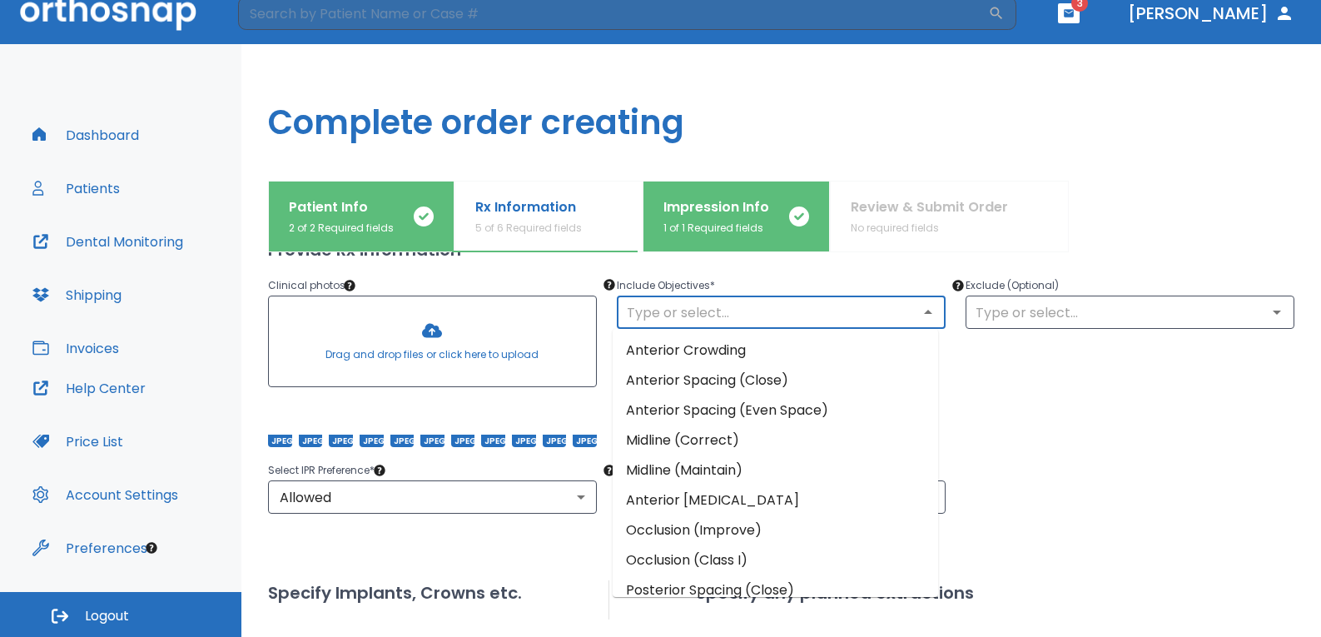
click at [645, 530] on li "Occlusion (Improve)" at bounding box center [776, 530] width 326 height 30
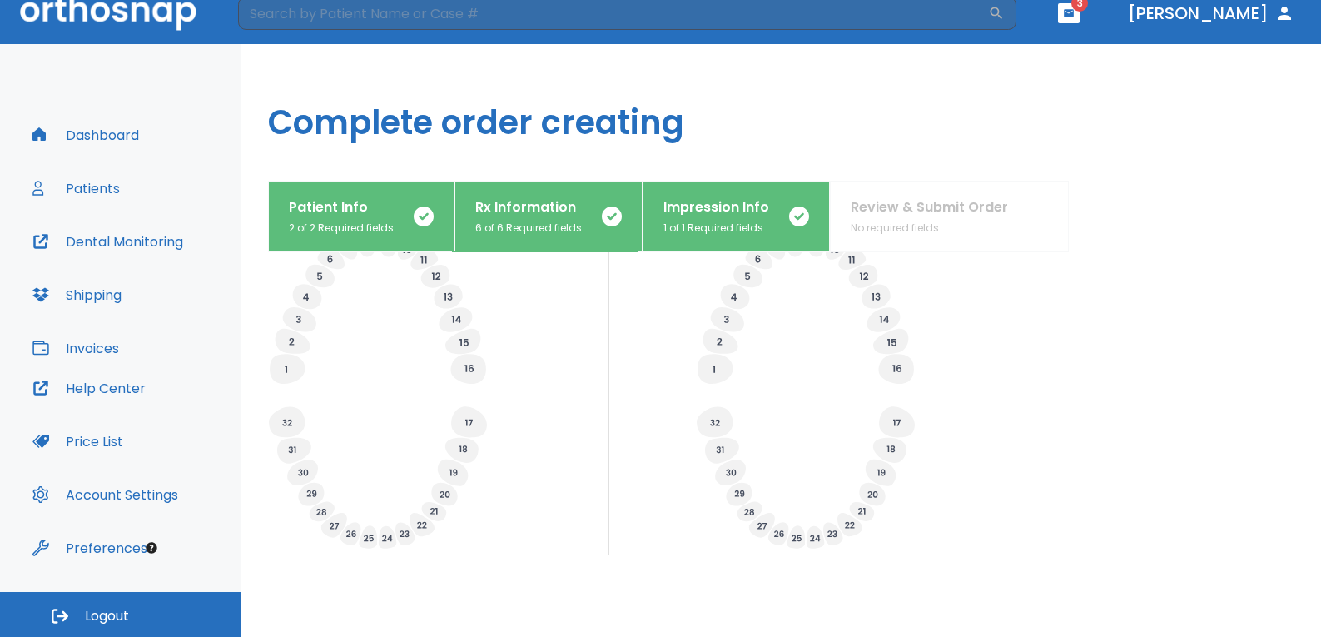
scroll to position [650, 0]
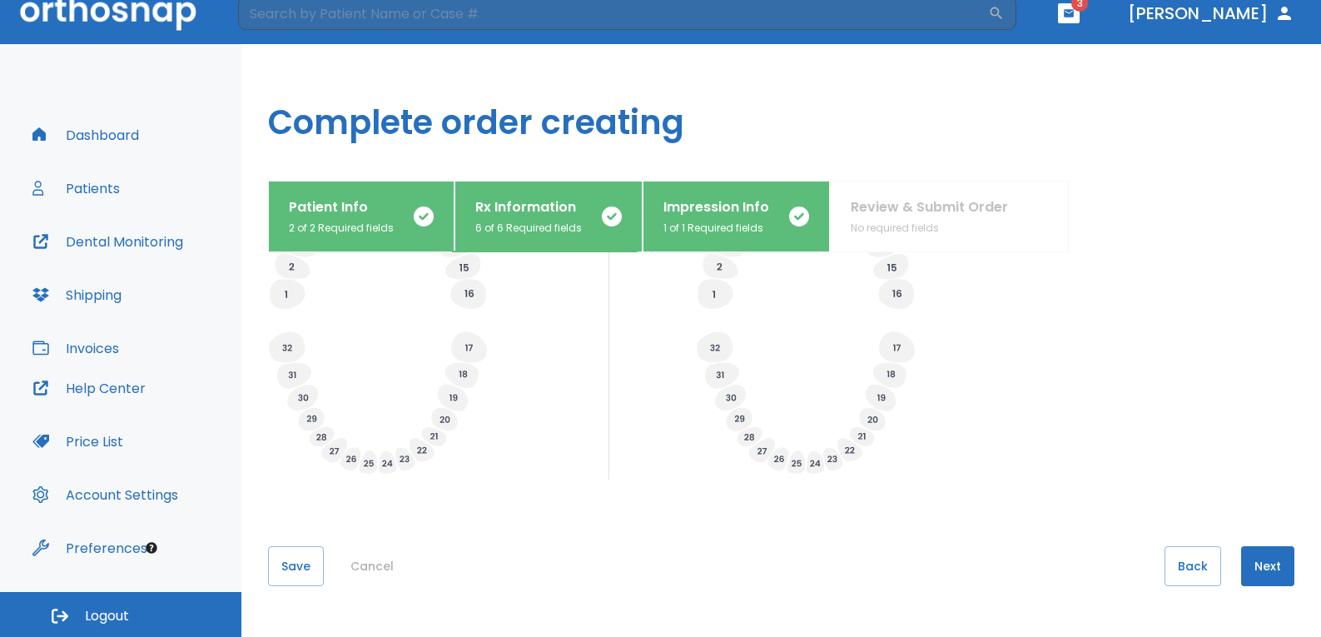
click at [1251, 562] on button "Next" at bounding box center [1267, 566] width 53 height 40
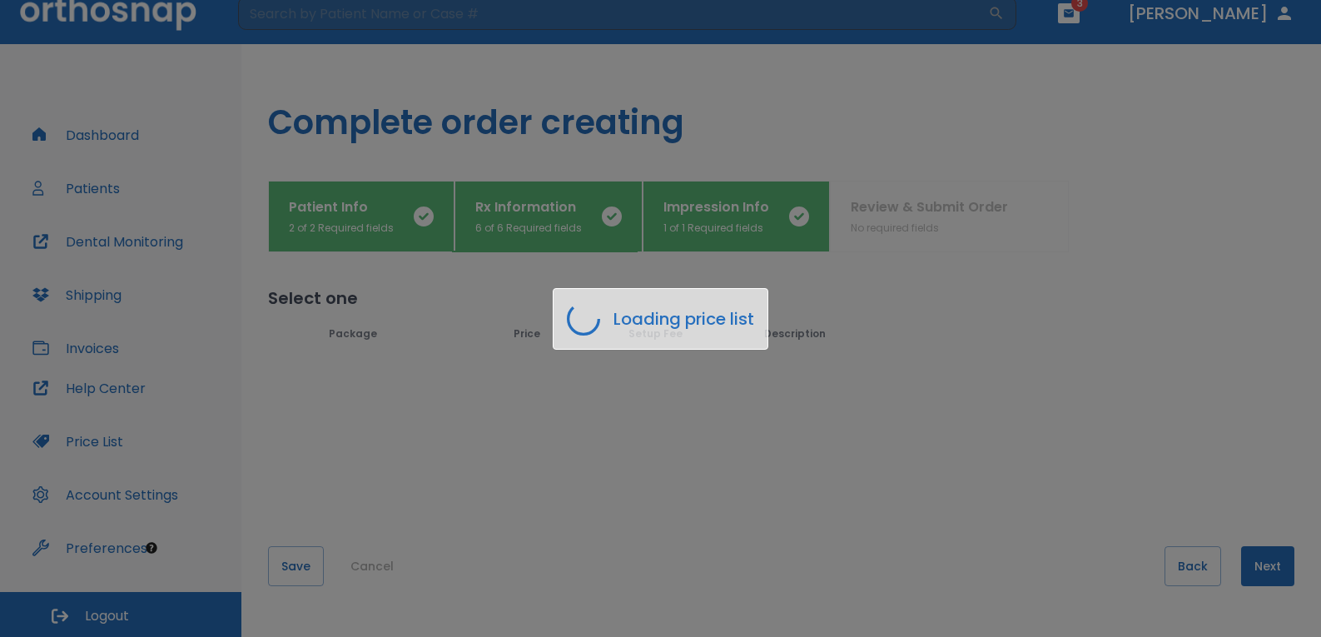
scroll to position [0, 0]
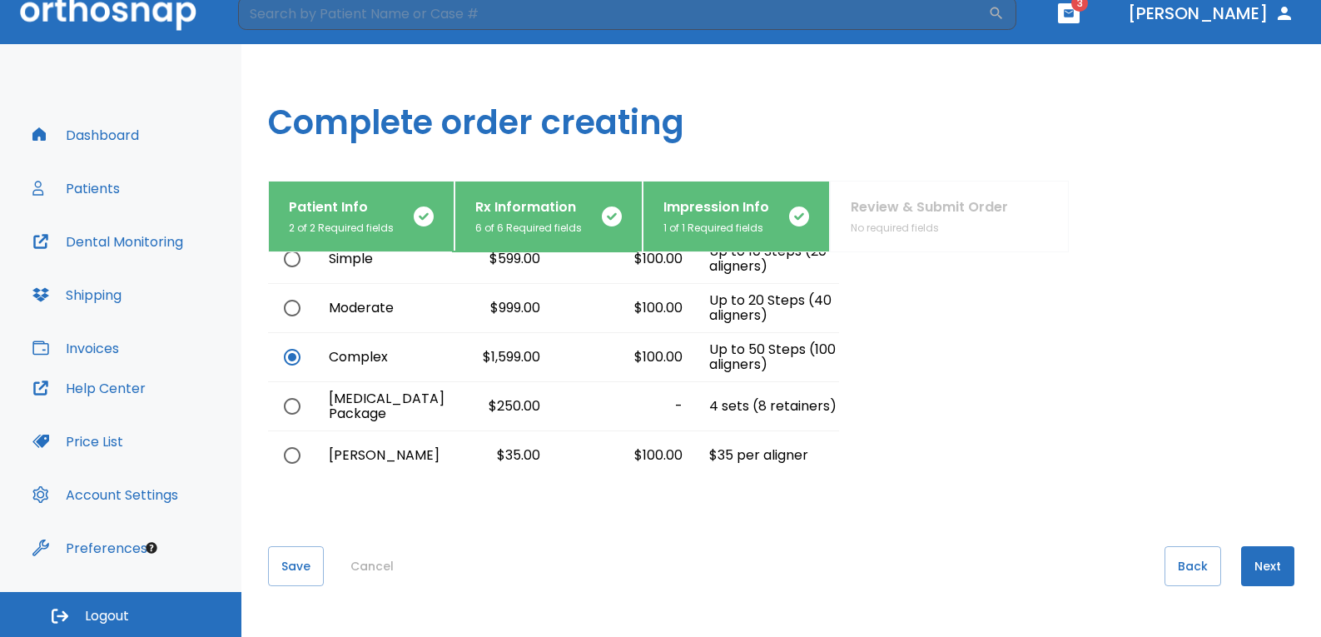
click at [1253, 568] on button "Next" at bounding box center [1267, 566] width 53 height 40
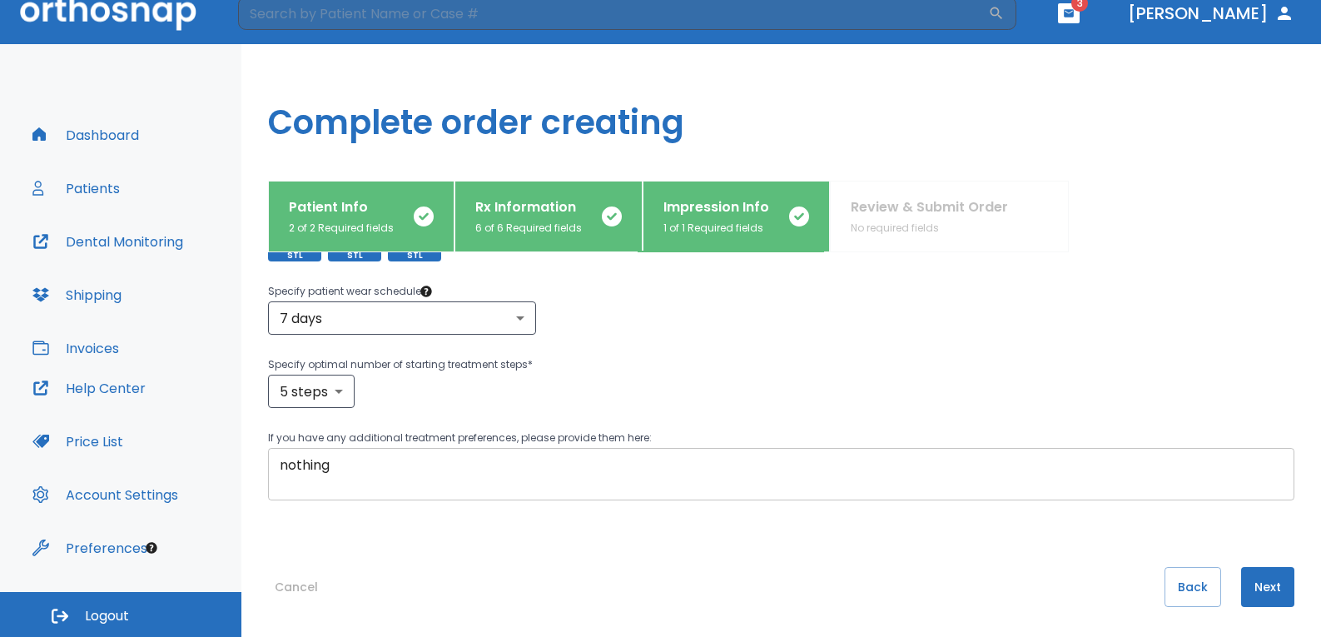
scroll to position [401, 0]
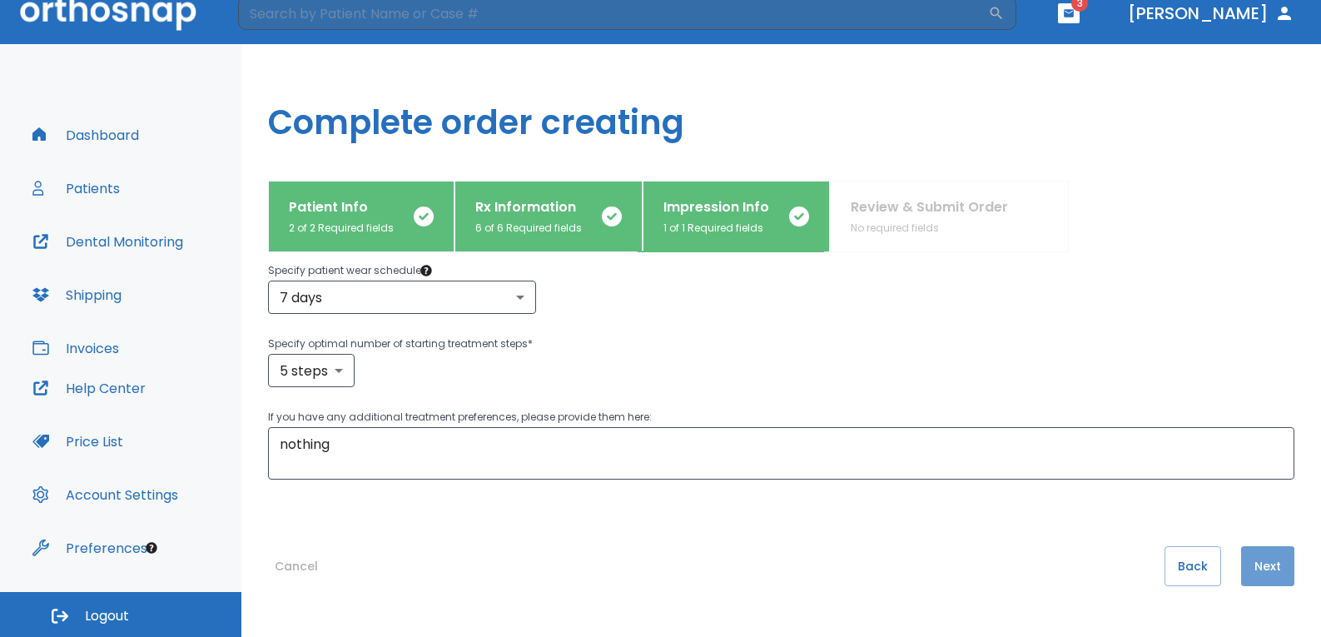
click at [1273, 568] on button "Next" at bounding box center [1267, 566] width 53 height 40
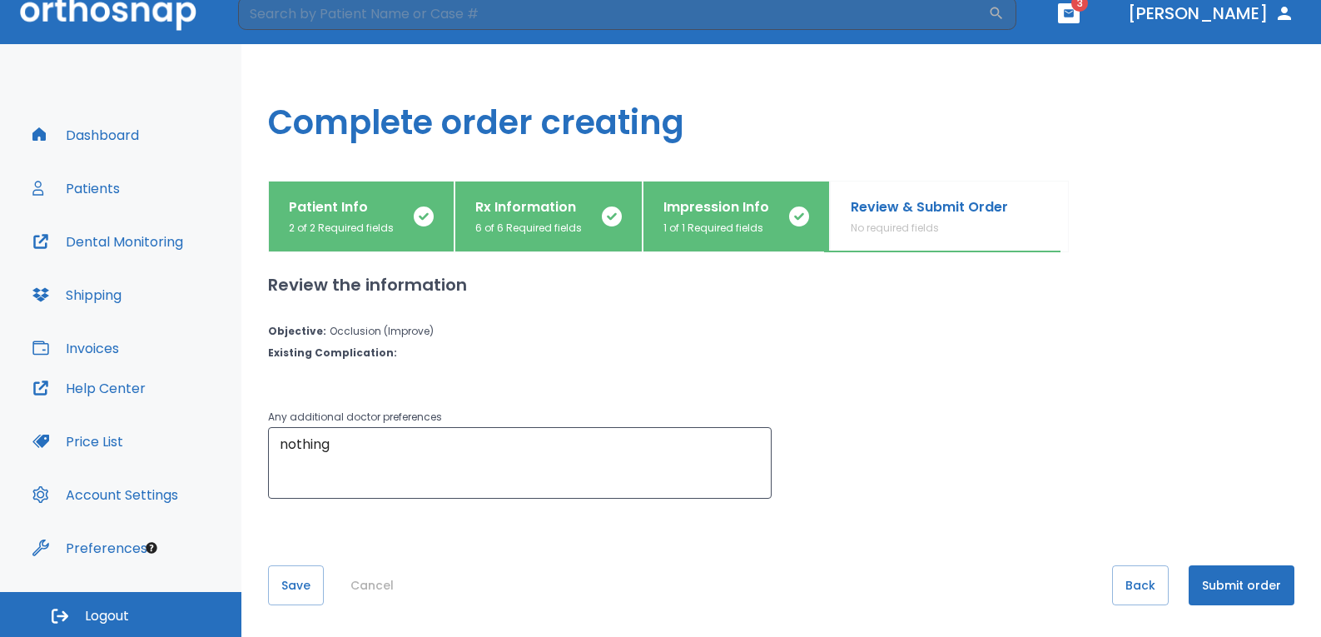
click at [1247, 579] on button "Submit order" at bounding box center [1242, 585] width 106 height 40
